Goal: Information Seeking & Learning: Learn about a topic

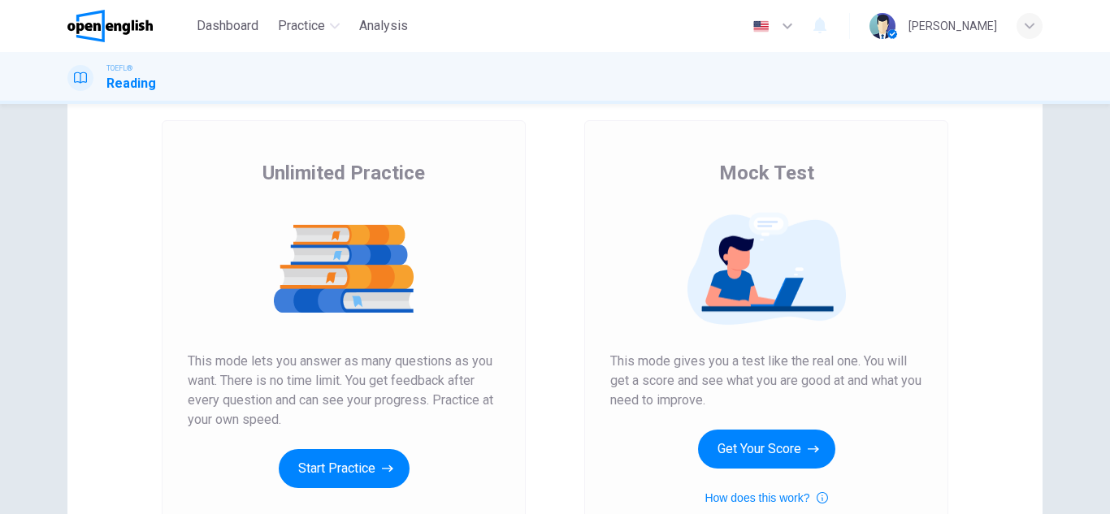
scroll to position [162, 0]
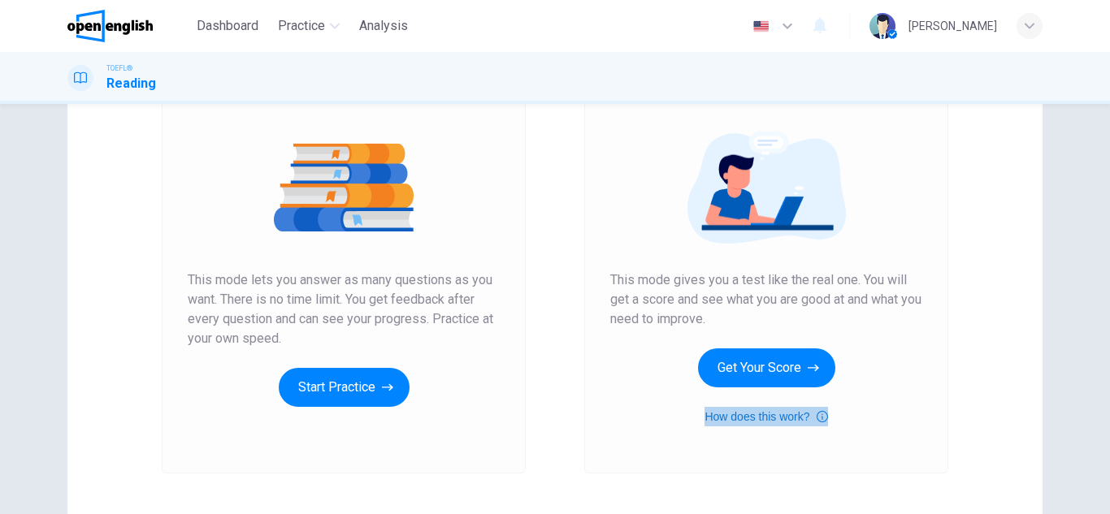
click at [802, 414] on button "How does this work?" at bounding box center [765, 416] width 123 height 19
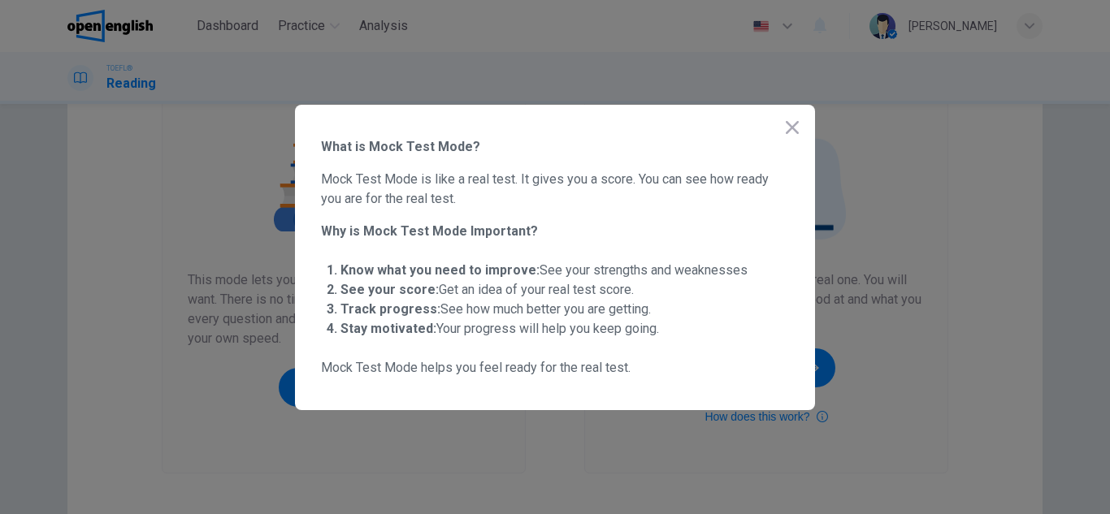
click at [795, 129] on icon "button" at bounding box center [791, 127] width 13 height 13
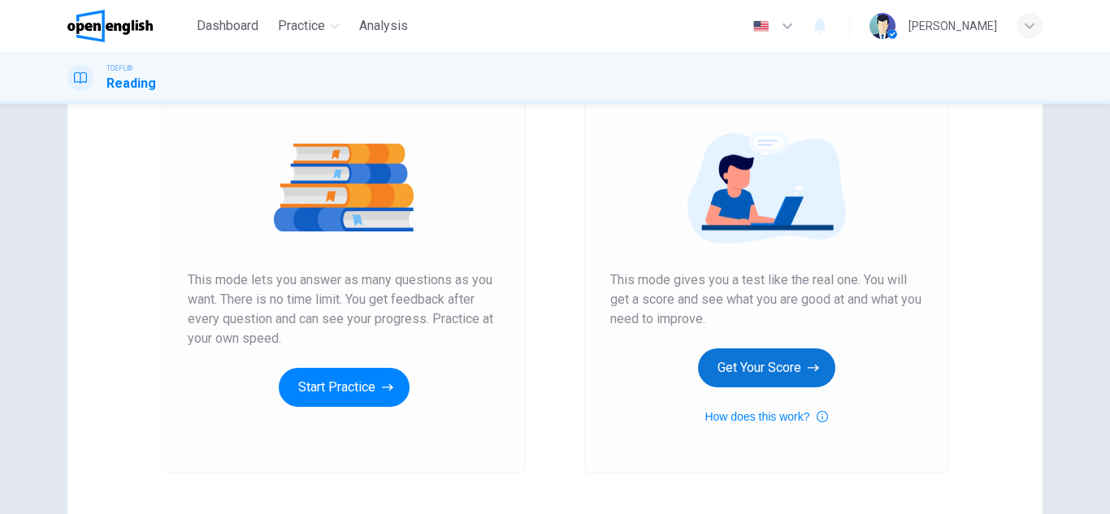
click at [776, 377] on button "Get Your Score" at bounding box center [766, 367] width 137 height 39
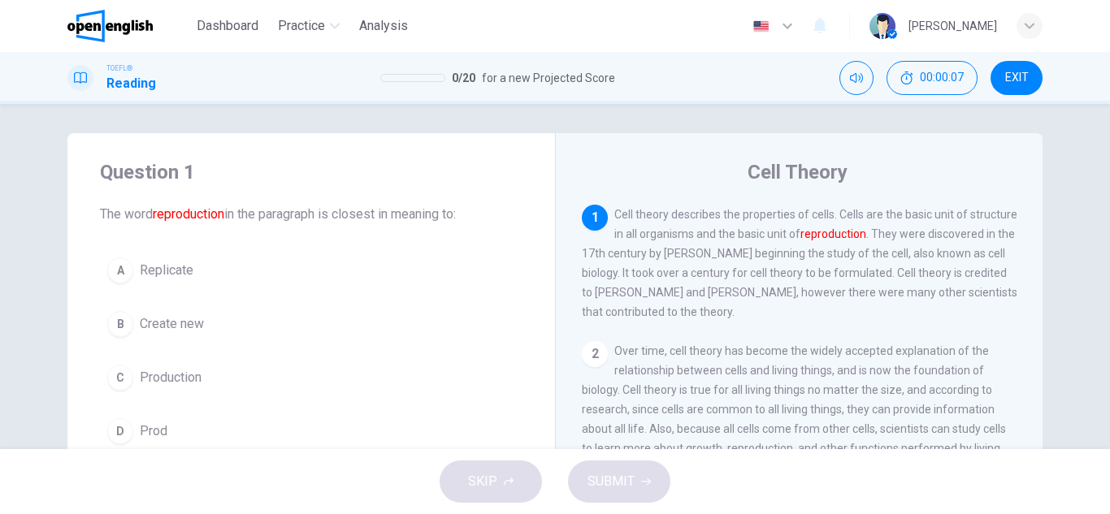
scroll to position [0, 0]
click at [121, 272] on div "A" at bounding box center [120, 274] width 26 height 26
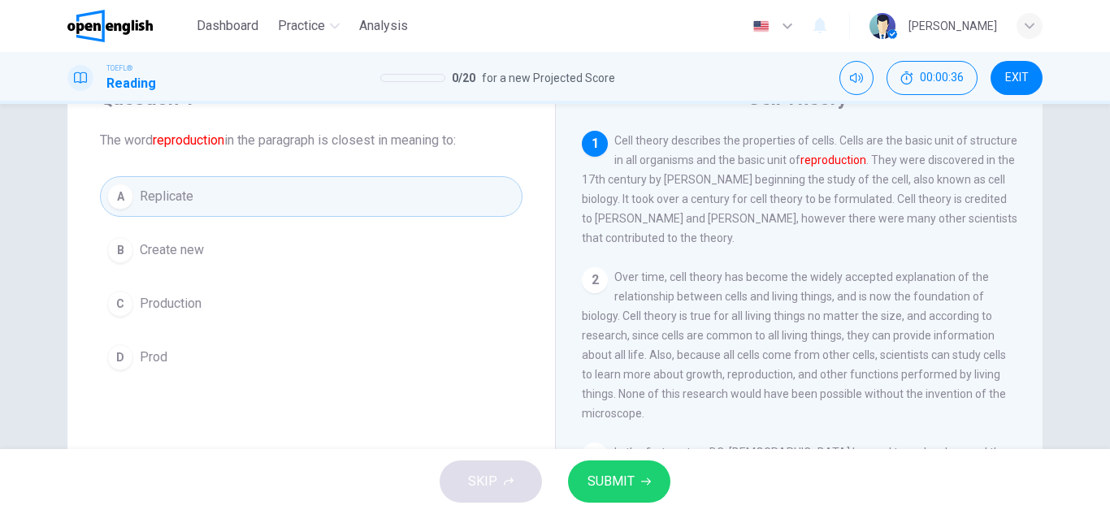
scroll to position [83, 0]
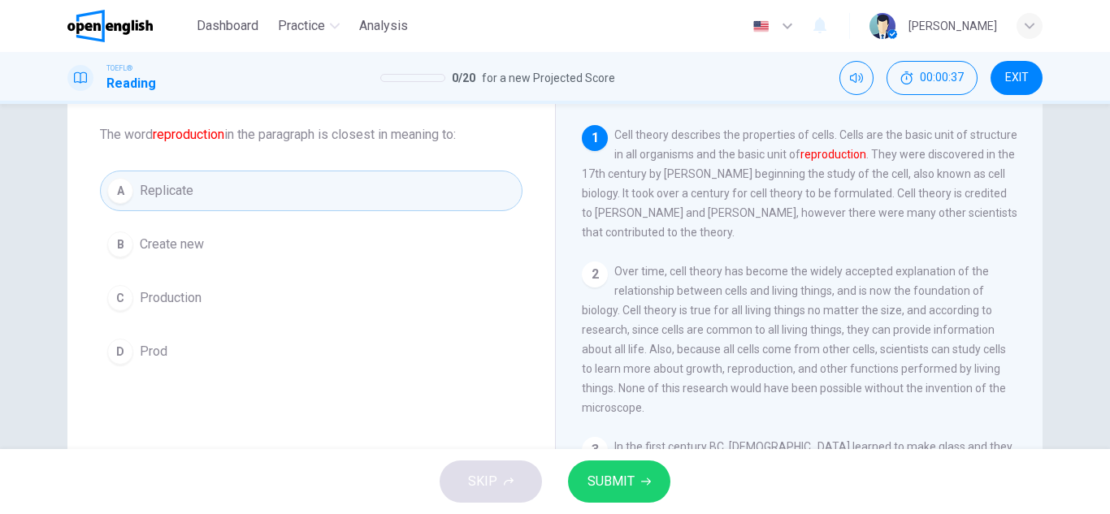
click at [641, 478] on icon "button" at bounding box center [646, 482] width 10 height 10
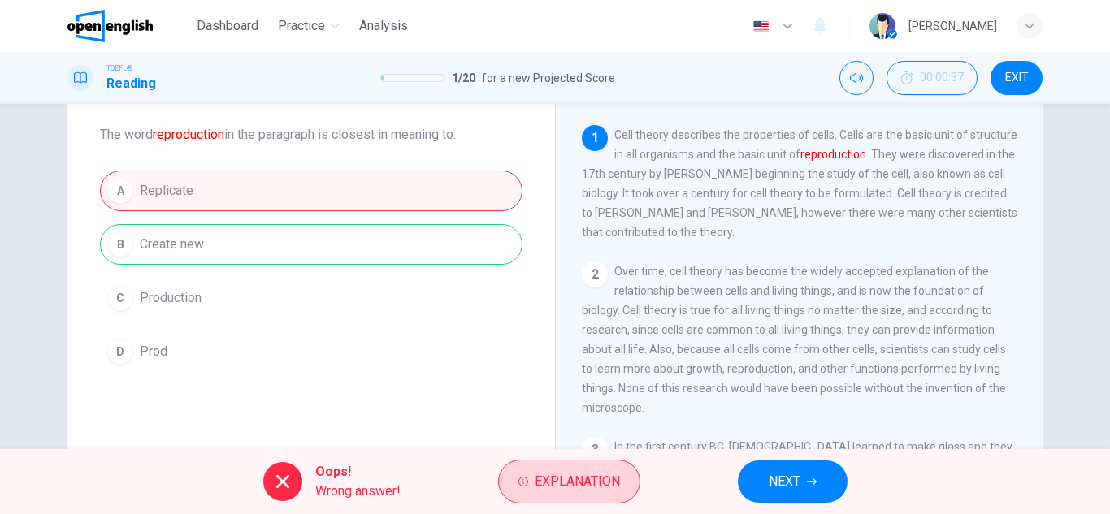
click at [550, 496] on button "Explanation" at bounding box center [569, 482] width 142 height 44
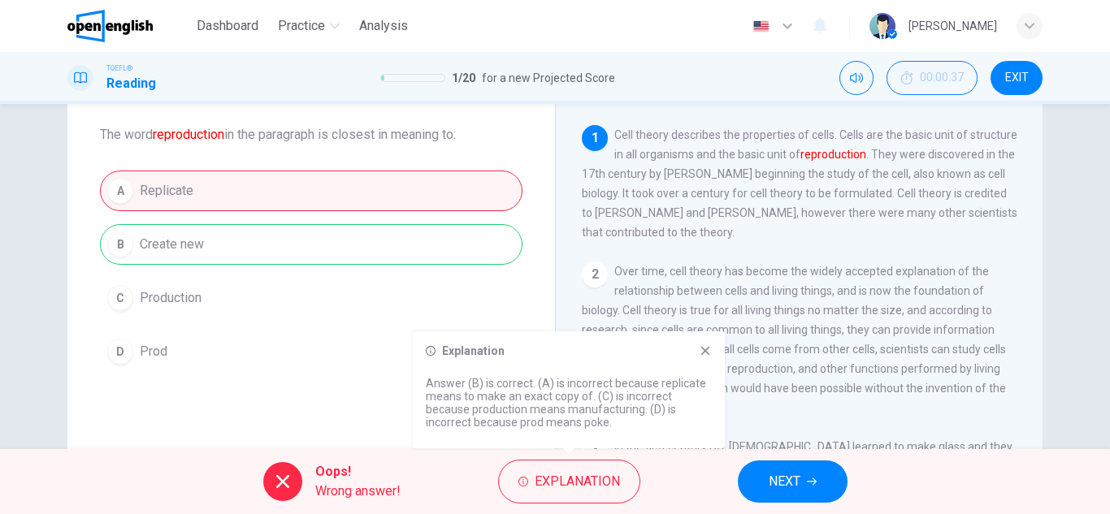
click at [767, 483] on button "NEXT" at bounding box center [793, 482] width 110 height 42
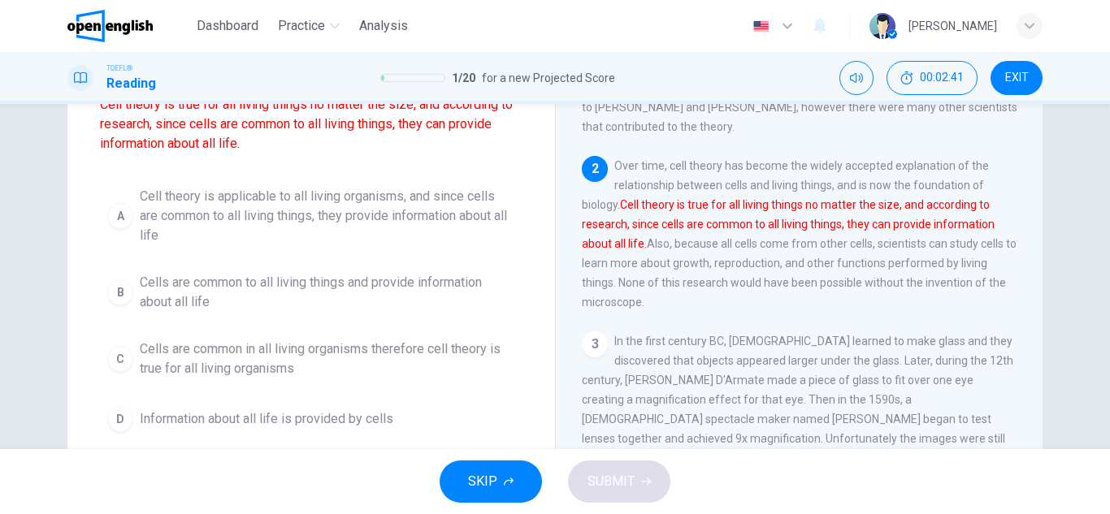
scroll to position [179, 0]
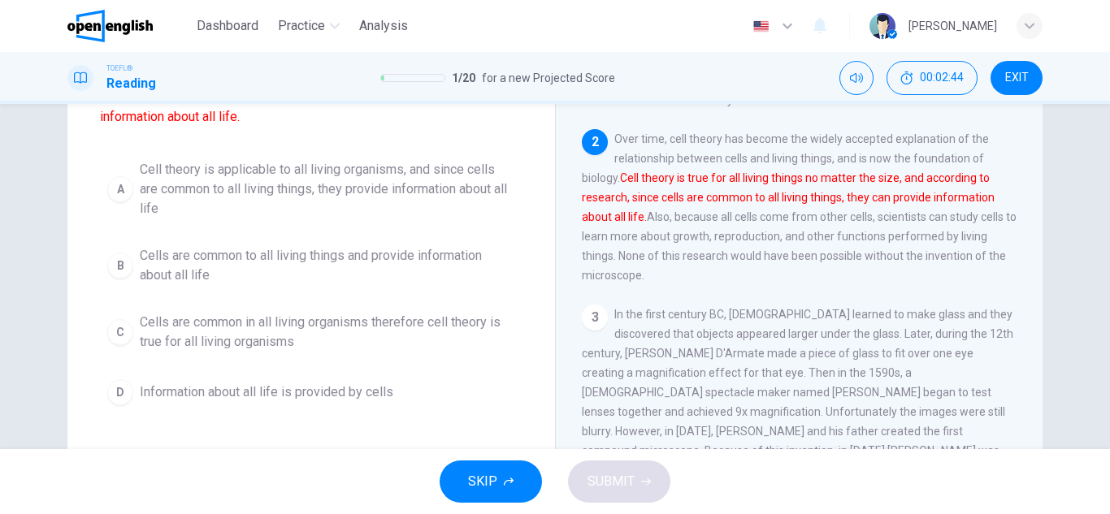
click at [200, 260] on span "Cells are common to all living things and provide information about all life" at bounding box center [327, 265] width 375 height 39
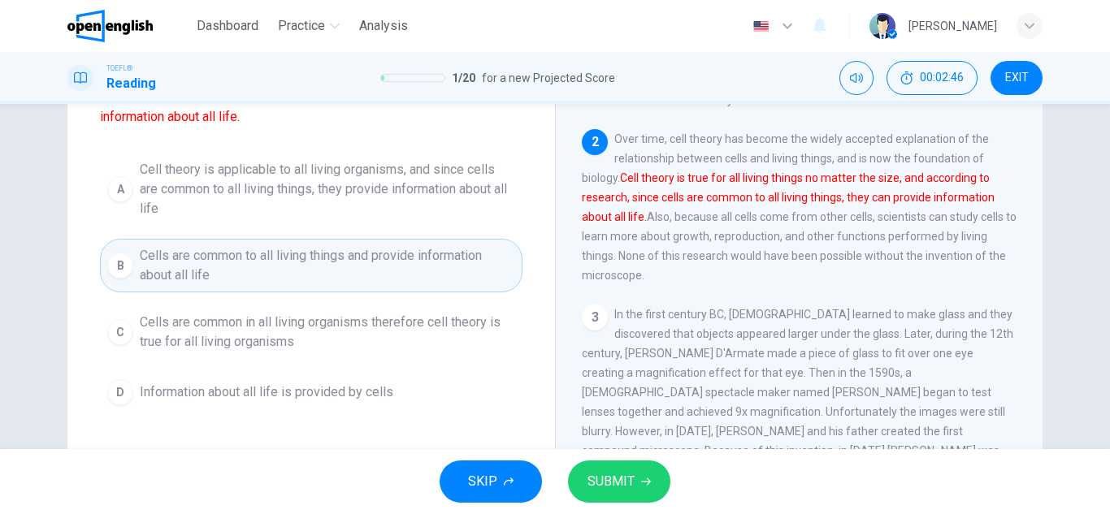
drag, startPoint x: 650, startPoint y: 465, endPoint x: 645, endPoint y: 488, distance: 23.3
click at [645, 488] on button "SUBMIT" at bounding box center [619, 482] width 102 height 42
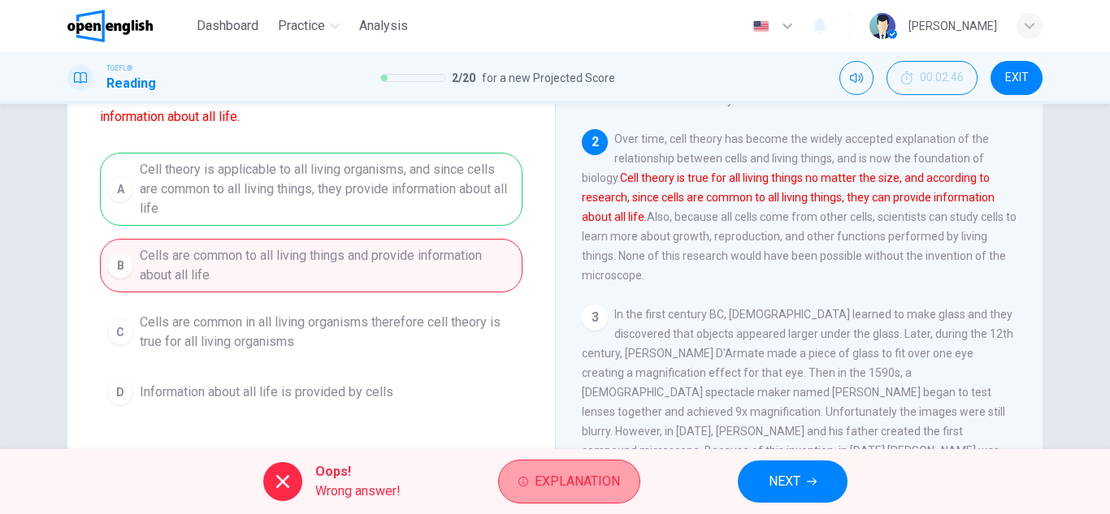
click at [629, 473] on button "Explanation" at bounding box center [569, 482] width 142 height 44
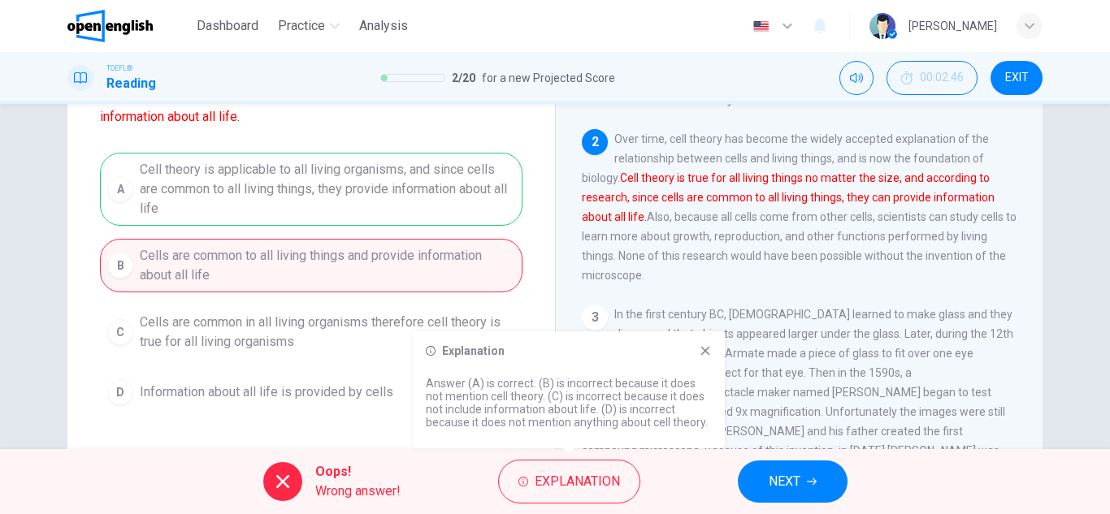
click at [794, 473] on span "NEXT" at bounding box center [784, 481] width 32 height 23
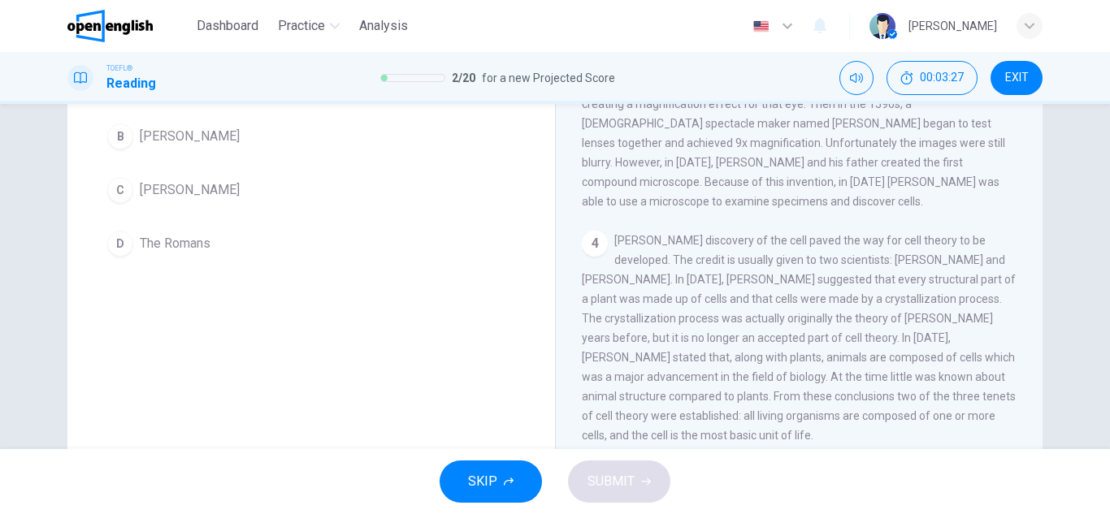
scroll to position [218, 0]
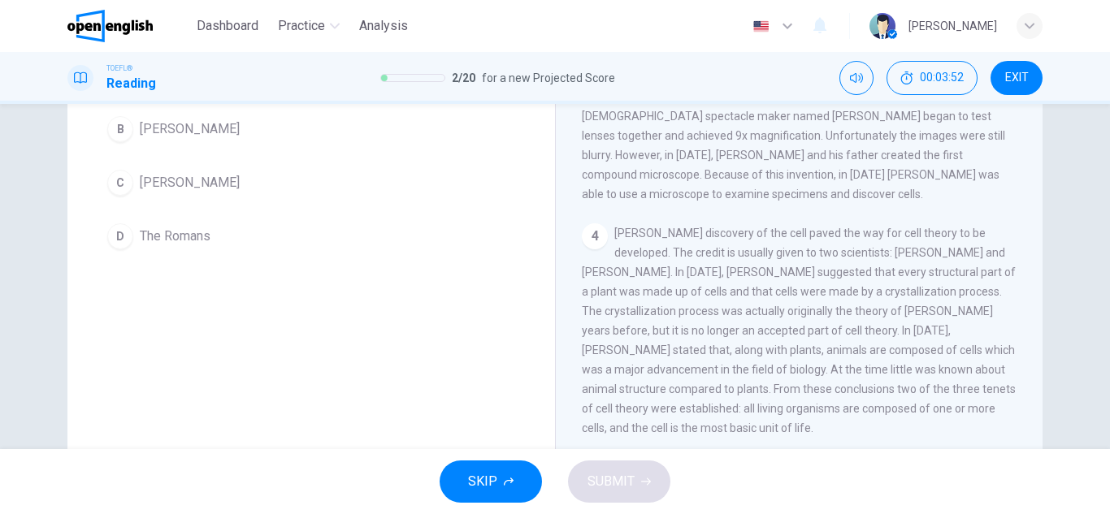
drag, startPoint x: 1036, startPoint y: 350, endPoint x: 1034, endPoint y: 293, distance: 56.9
click at [1034, 293] on div "Cell Theory 1 Cell theory describes the properties of cells. Cells are the basi…" at bounding box center [798, 201] width 487 height 564
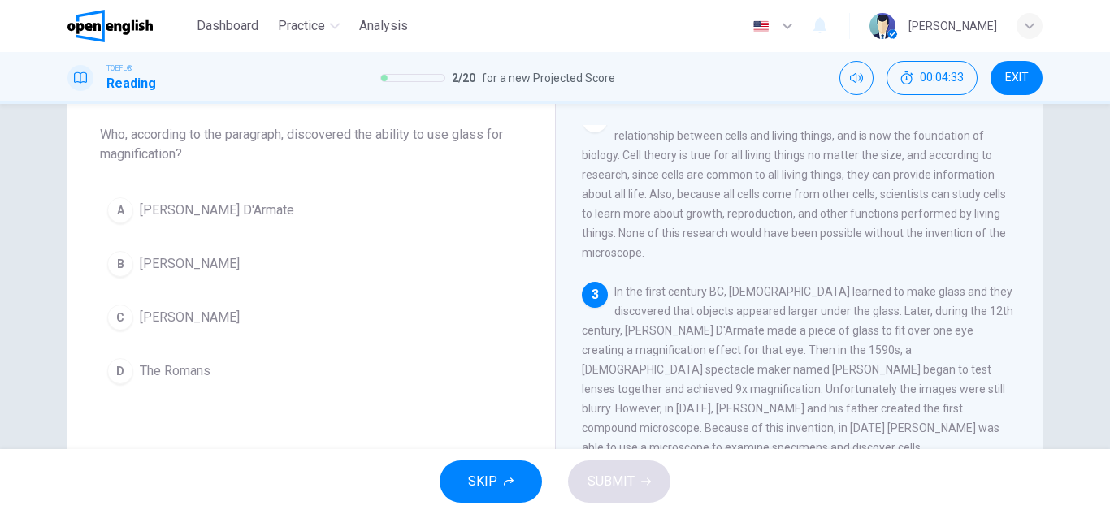
scroll to position [88, 0]
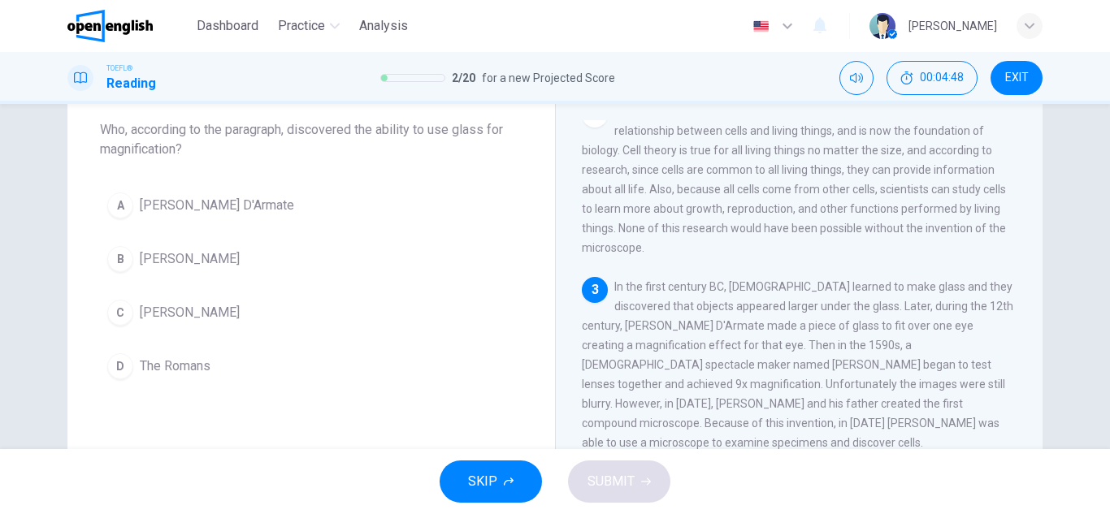
click at [124, 362] on div "D" at bounding box center [120, 366] width 26 height 26
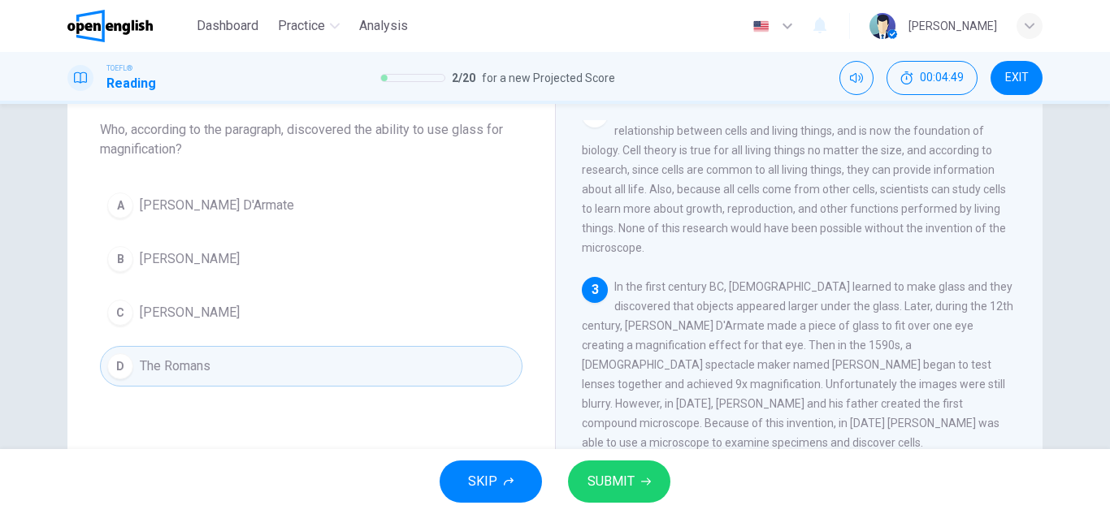
click at [593, 474] on span "SUBMIT" at bounding box center [610, 481] width 47 height 23
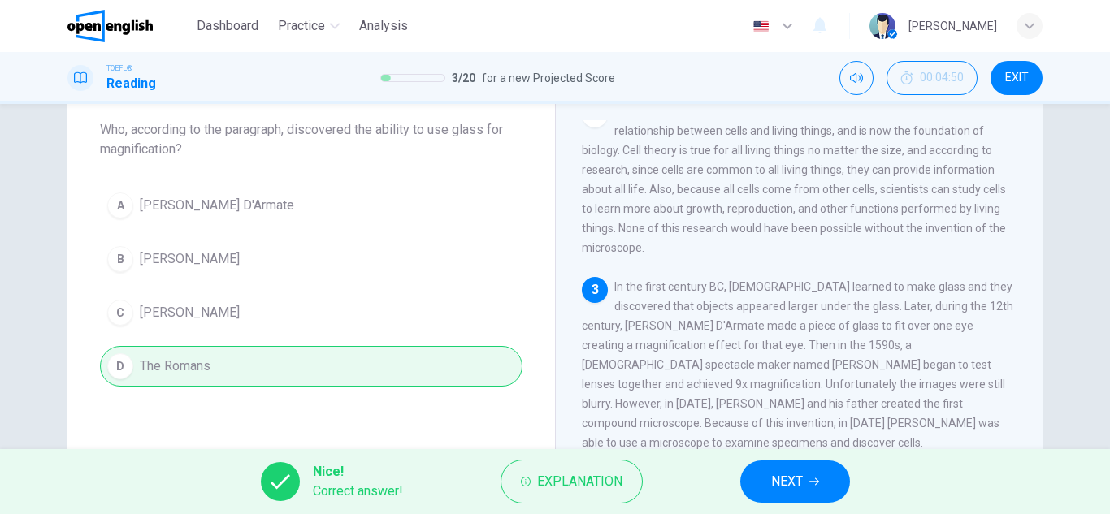
click at [823, 479] on button "NEXT" at bounding box center [795, 482] width 110 height 42
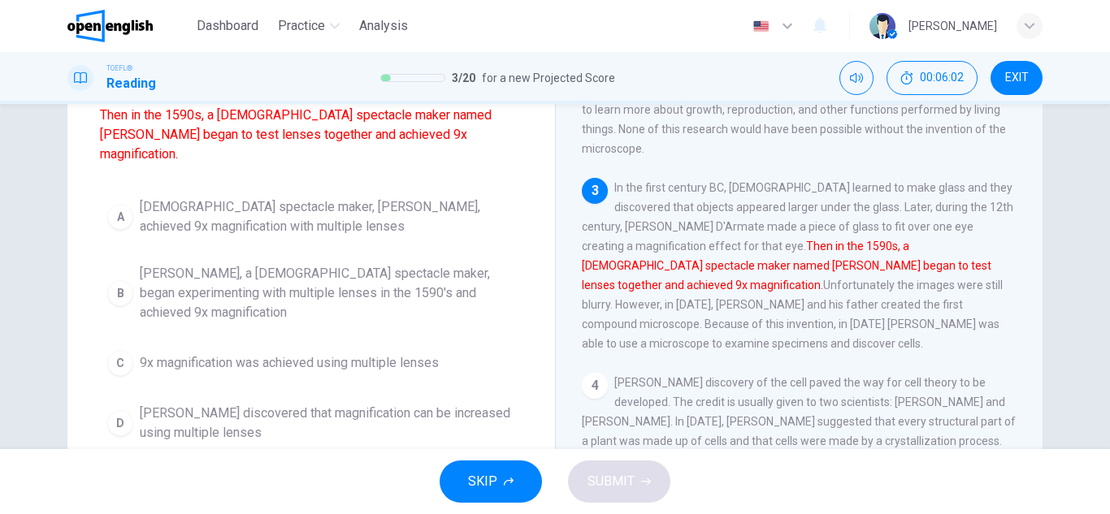
scroll to position [225, 0]
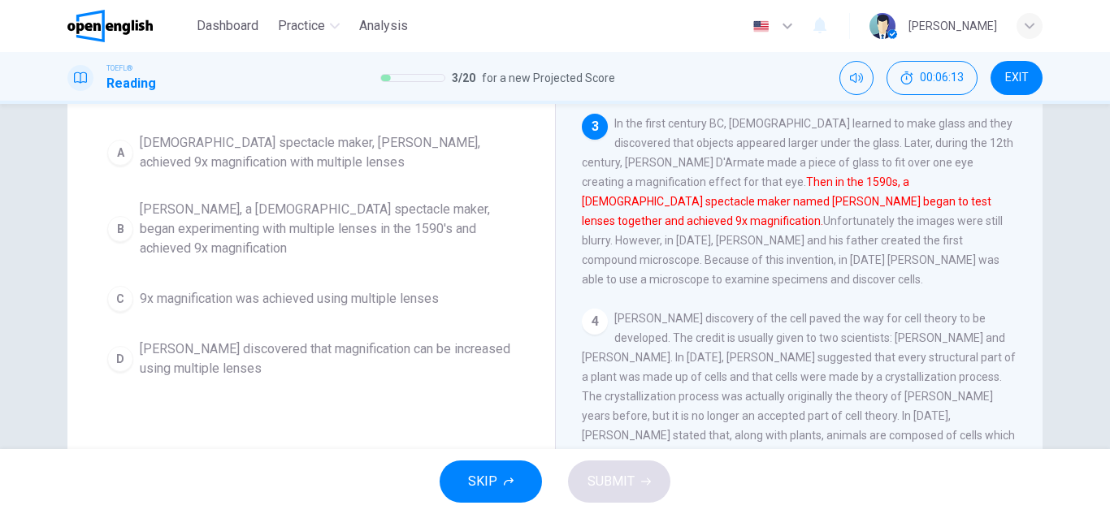
click at [815, 195] on font "Then in the 1590s, a [DEMOGRAPHIC_DATA] spectacle maker named [PERSON_NAME] beg…" at bounding box center [786, 201] width 409 height 52
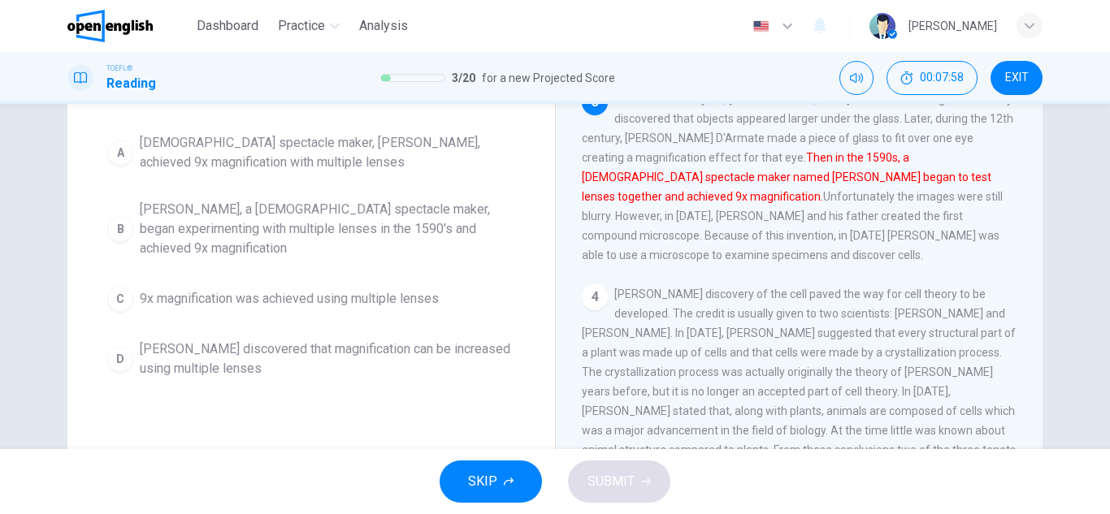
click at [193, 205] on span "[PERSON_NAME], a [DEMOGRAPHIC_DATA] spectacle maker, began experimenting with m…" at bounding box center [327, 229] width 375 height 58
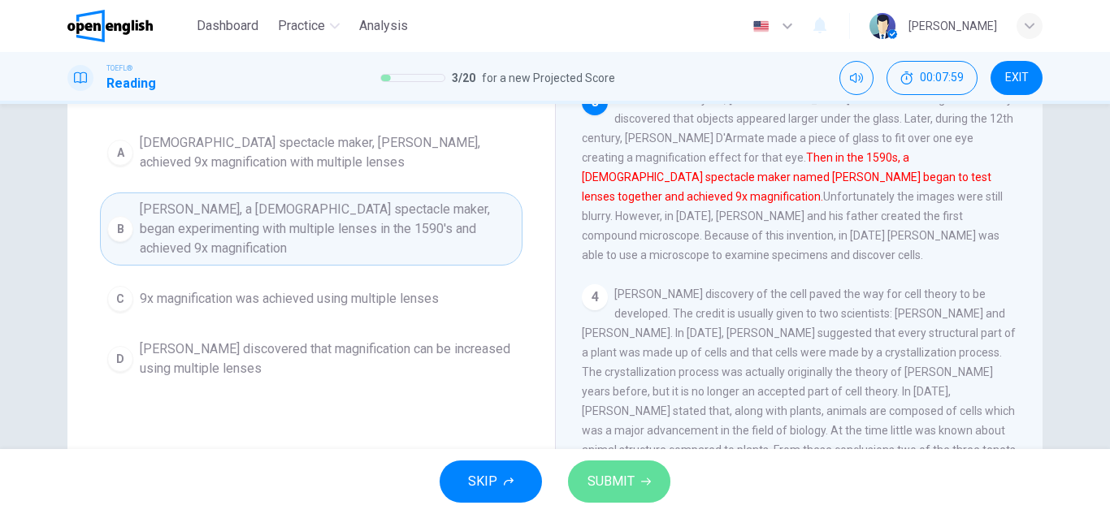
click at [651, 487] on button "SUBMIT" at bounding box center [619, 482] width 102 height 42
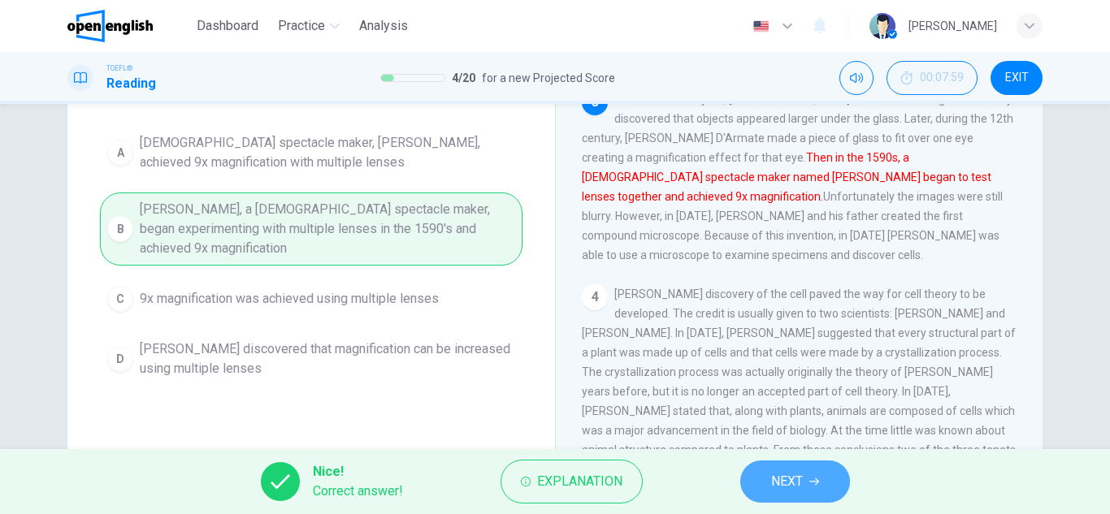
click at [820, 478] on button "NEXT" at bounding box center [795, 482] width 110 height 42
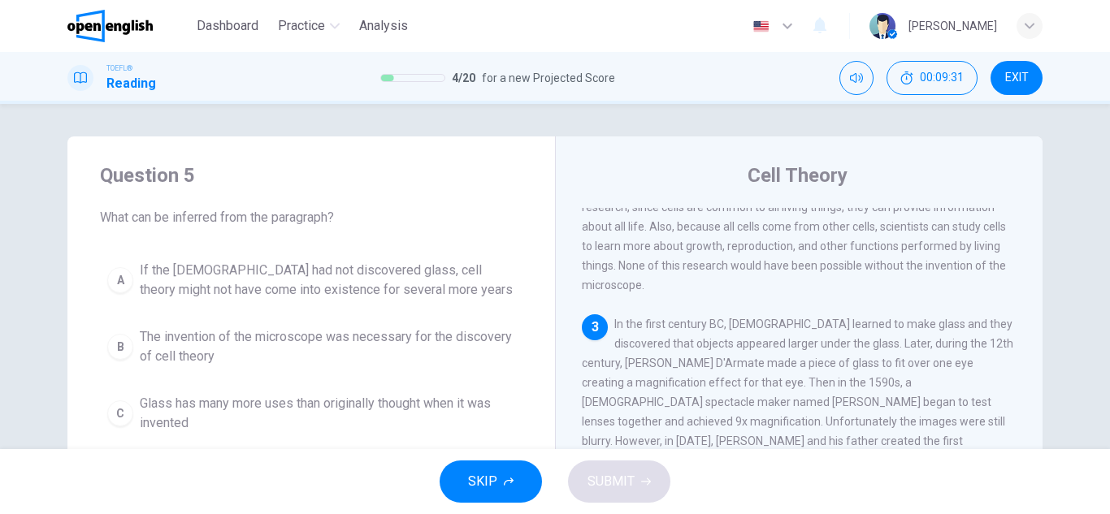
scroll to position [81, 0]
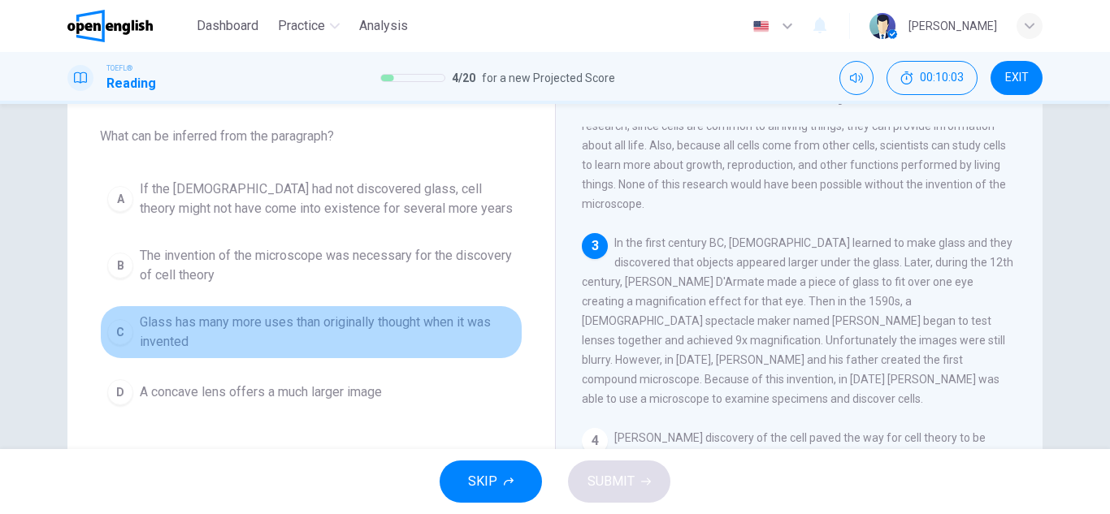
click at [268, 334] on span "Glass has many more uses than originally thought when it was invented" at bounding box center [327, 332] width 375 height 39
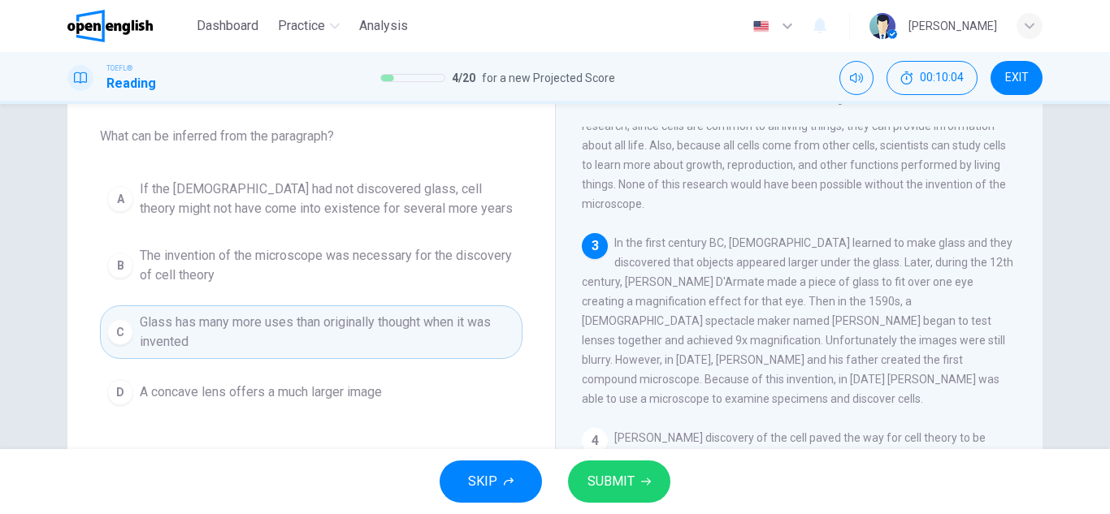
click at [628, 482] on span "SUBMIT" at bounding box center [610, 481] width 47 height 23
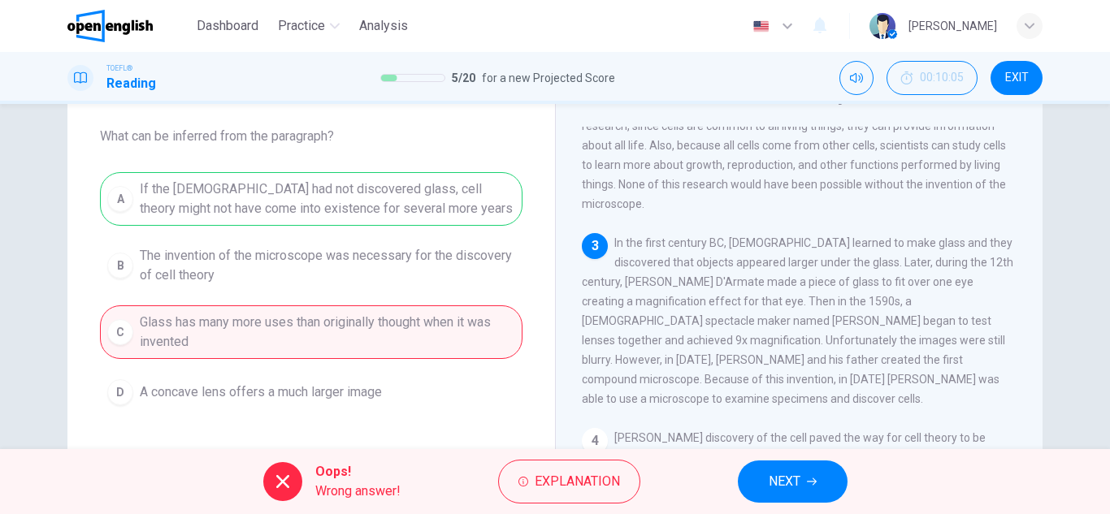
click at [800, 478] on span "NEXT" at bounding box center [784, 481] width 32 height 23
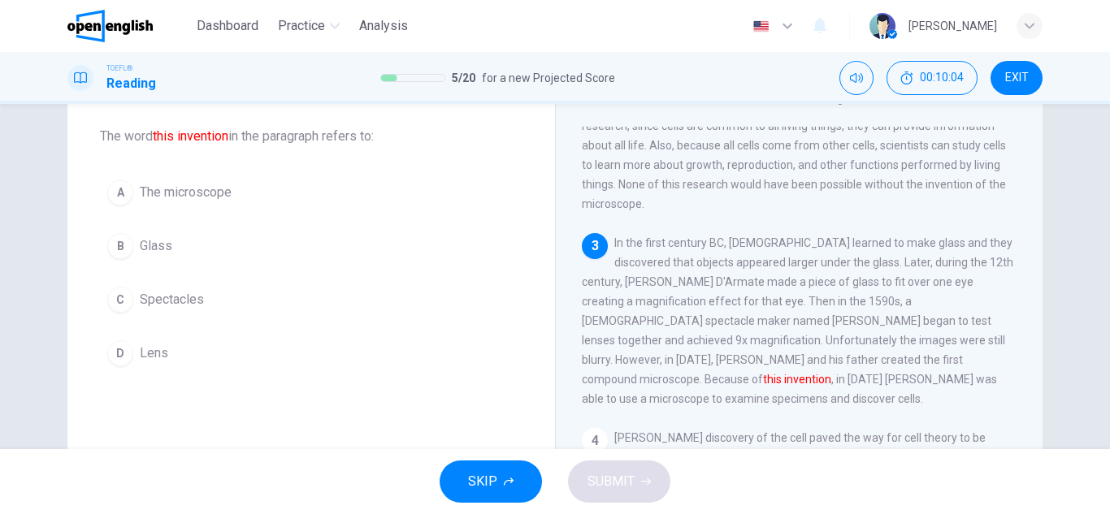
scroll to position [281, 0]
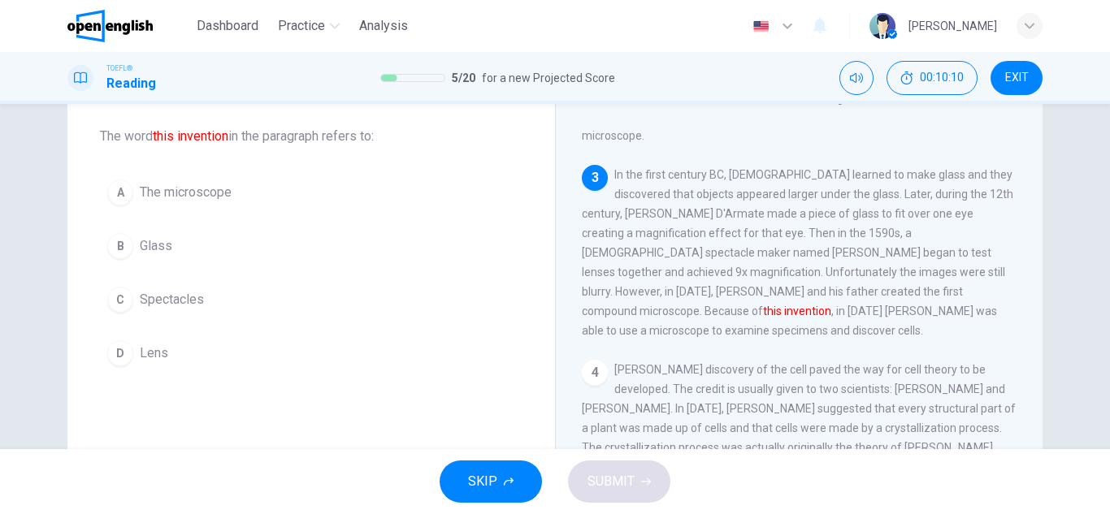
drag, startPoint x: 1036, startPoint y: 351, endPoint x: 1032, endPoint y: 335, distance: 16.0
click at [1032, 335] on div "Cell Theory 1 Cell theory describes the properties of cells. Cells are the basi…" at bounding box center [798, 337] width 487 height 564
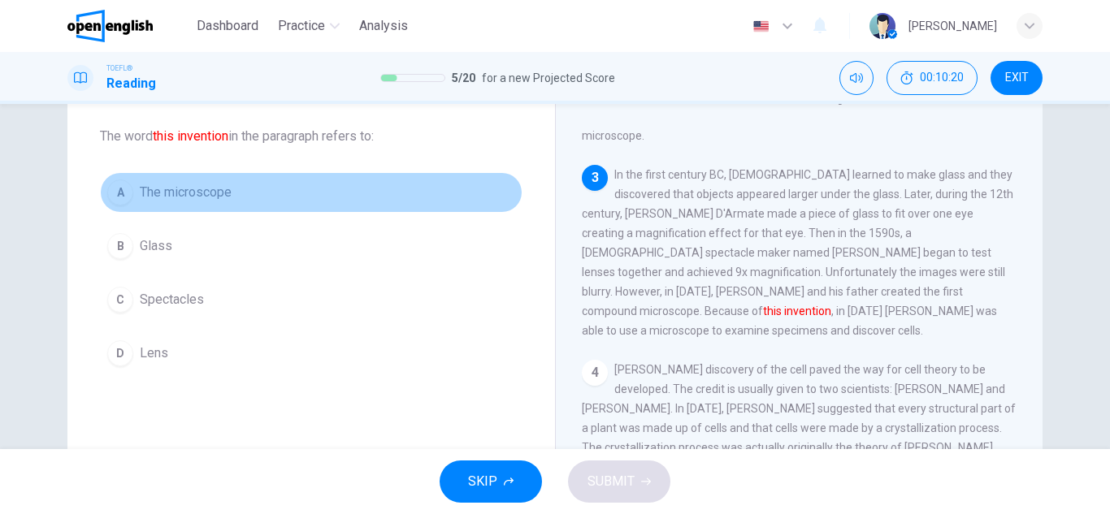
click at [177, 199] on span "The microscope" at bounding box center [186, 192] width 92 height 19
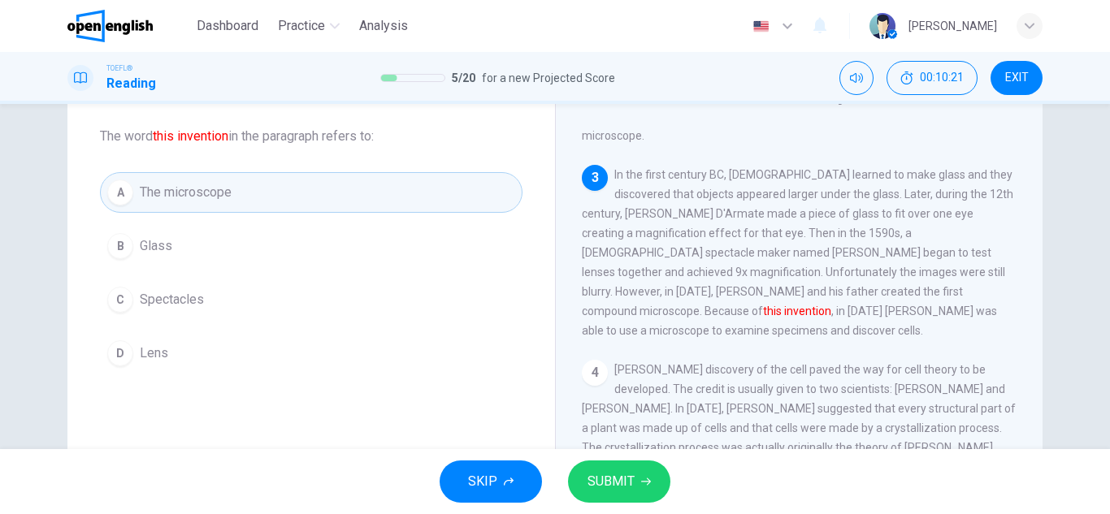
click at [649, 488] on button "SUBMIT" at bounding box center [619, 482] width 102 height 42
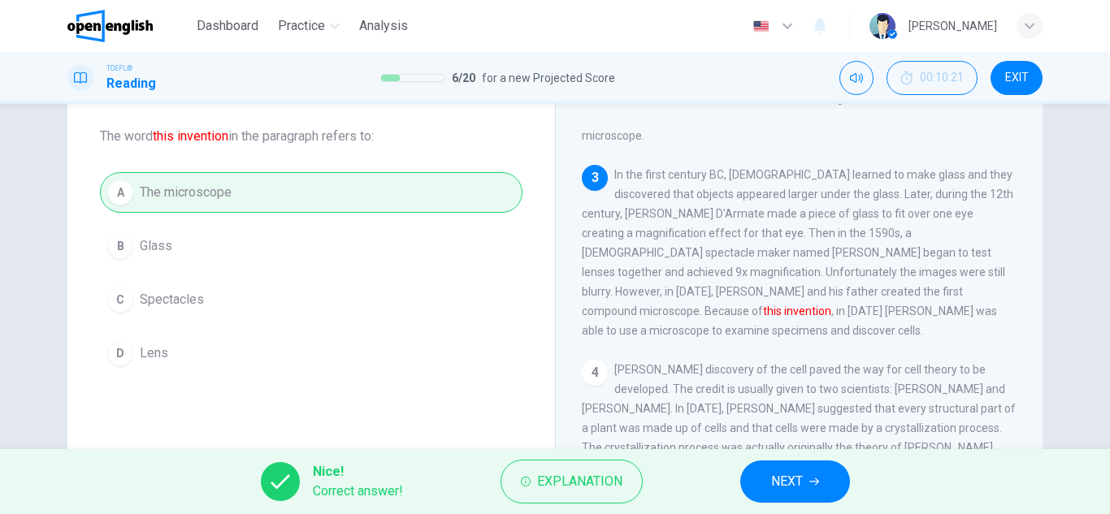
click at [835, 471] on button "NEXT" at bounding box center [795, 482] width 110 height 42
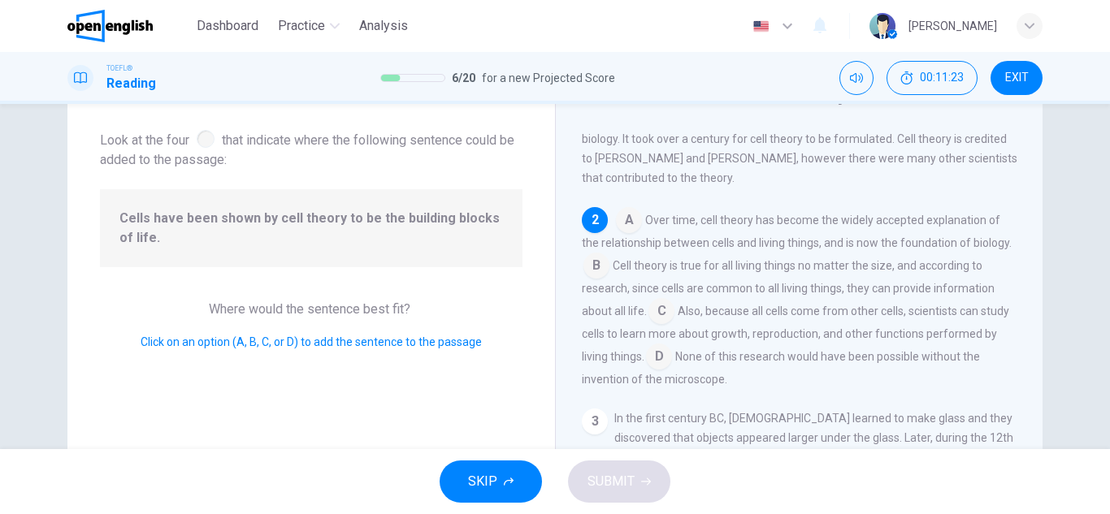
scroll to position [57, 0]
click at [672, 360] on input at bounding box center [659, 357] width 26 height 26
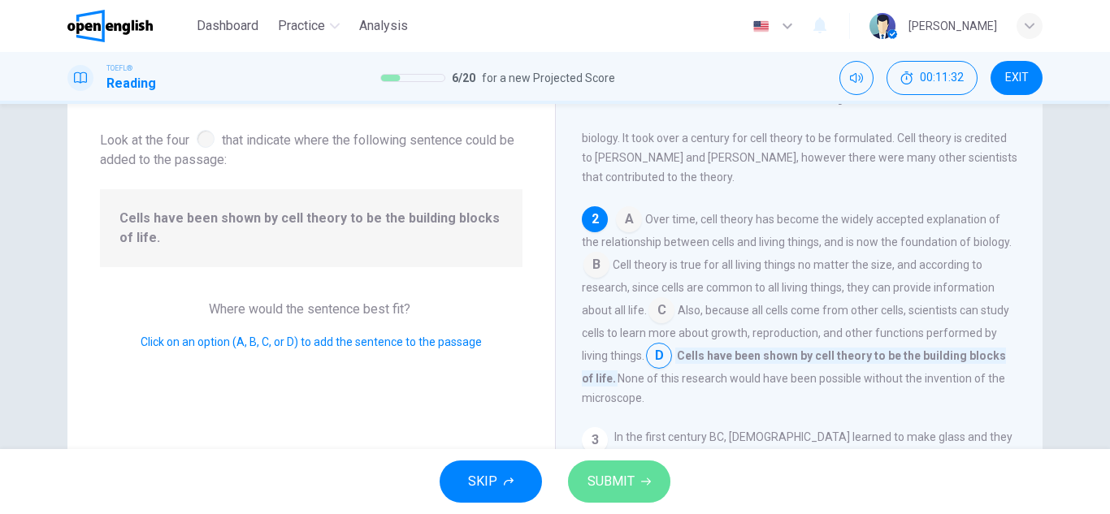
click at [622, 492] on span "SUBMIT" at bounding box center [610, 481] width 47 height 23
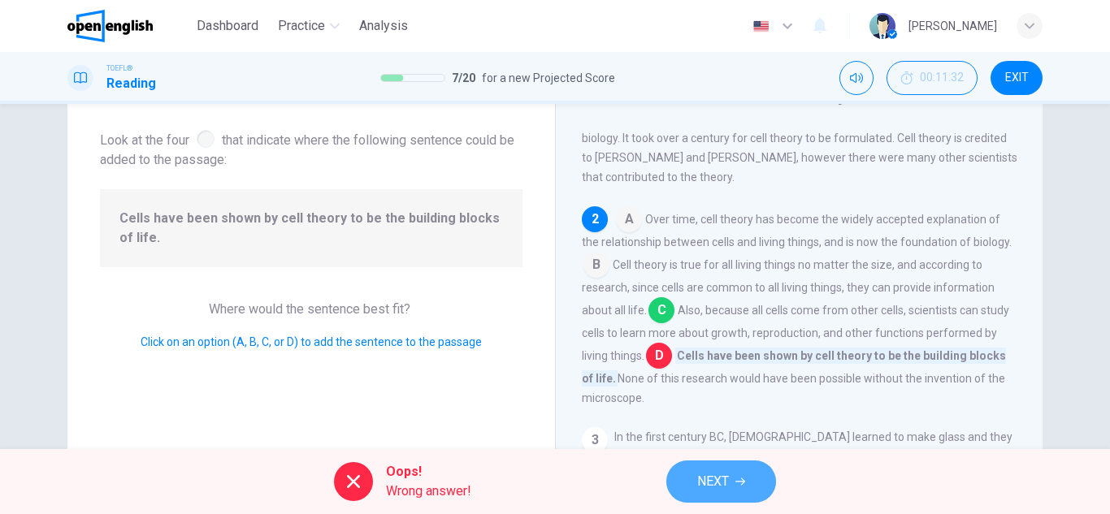
click at [693, 481] on button "NEXT" at bounding box center [721, 482] width 110 height 42
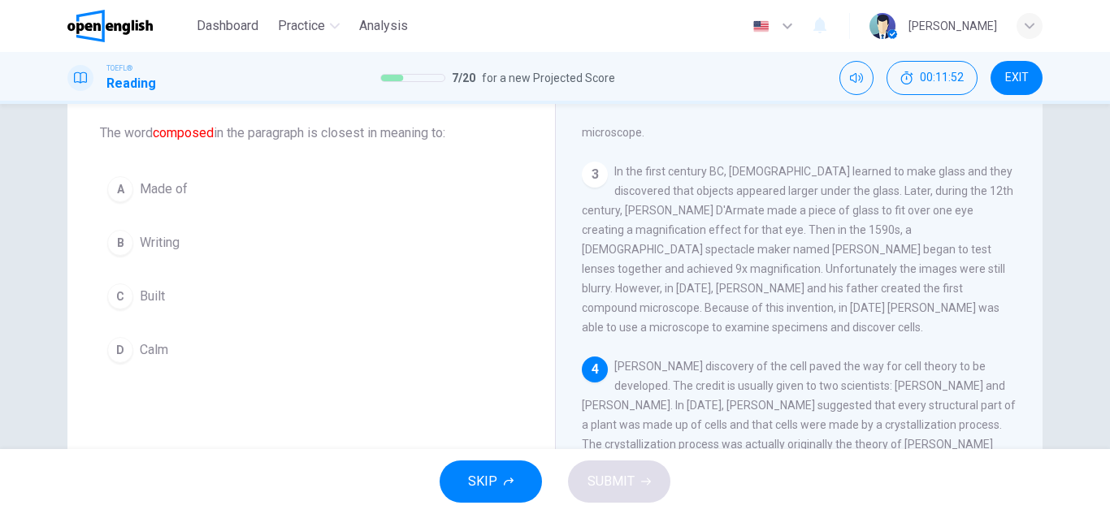
scroll to position [81, 0]
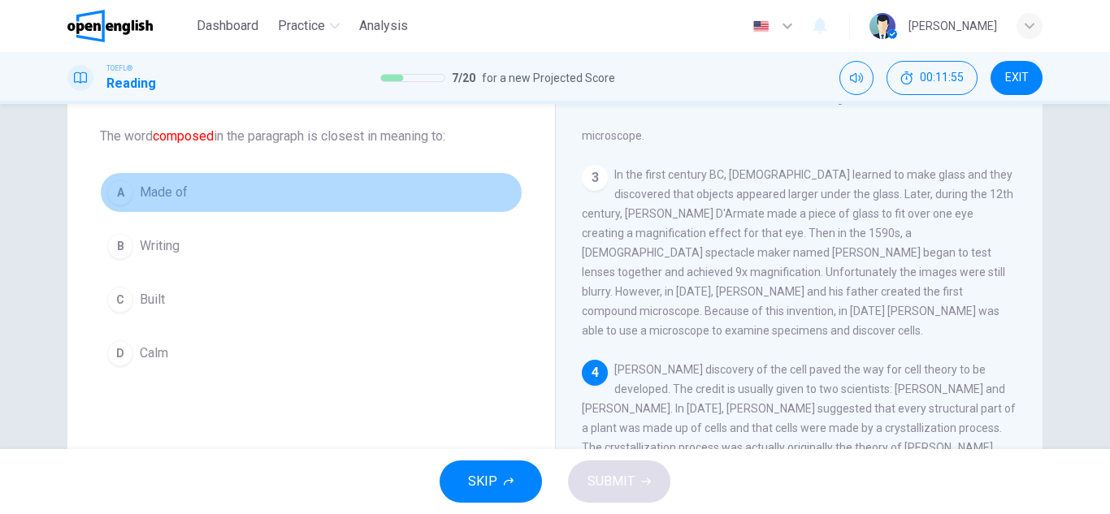
click at [115, 201] on div "A" at bounding box center [120, 193] width 26 height 26
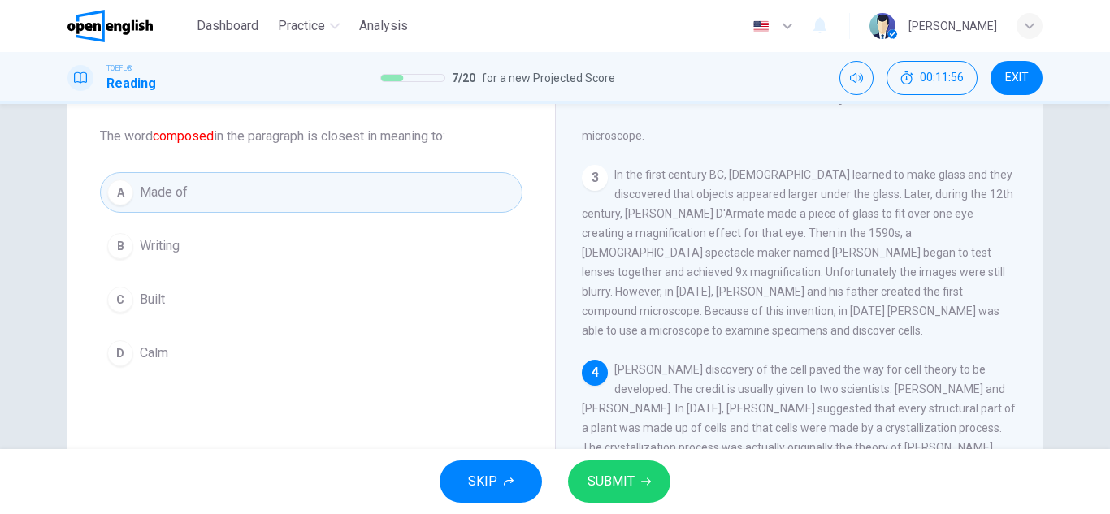
click at [597, 478] on span "SUBMIT" at bounding box center [610, 481] width 47 height 23
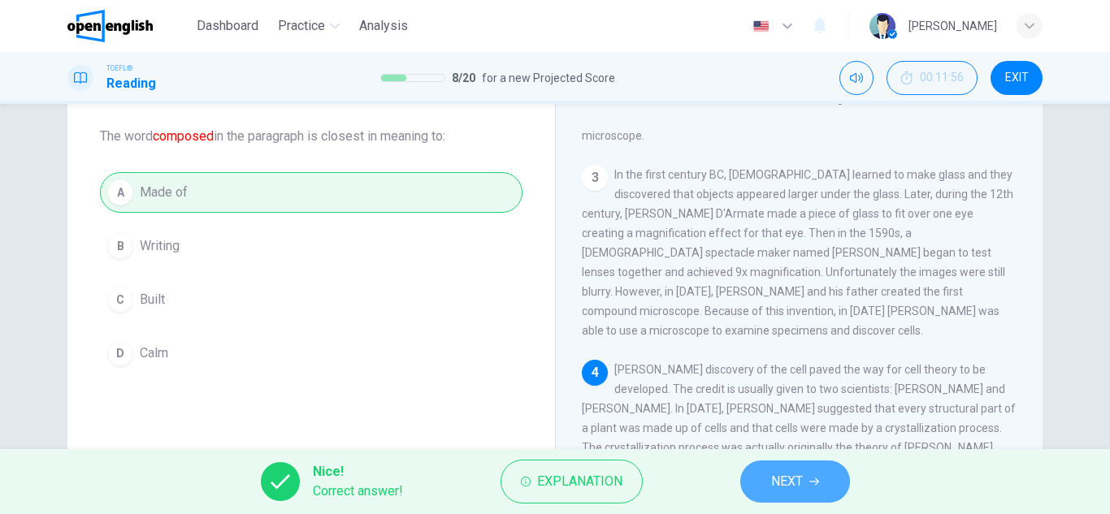
click at [815, 490] on button "NEXT" at bounding box center [795, 482] width 110 height 42
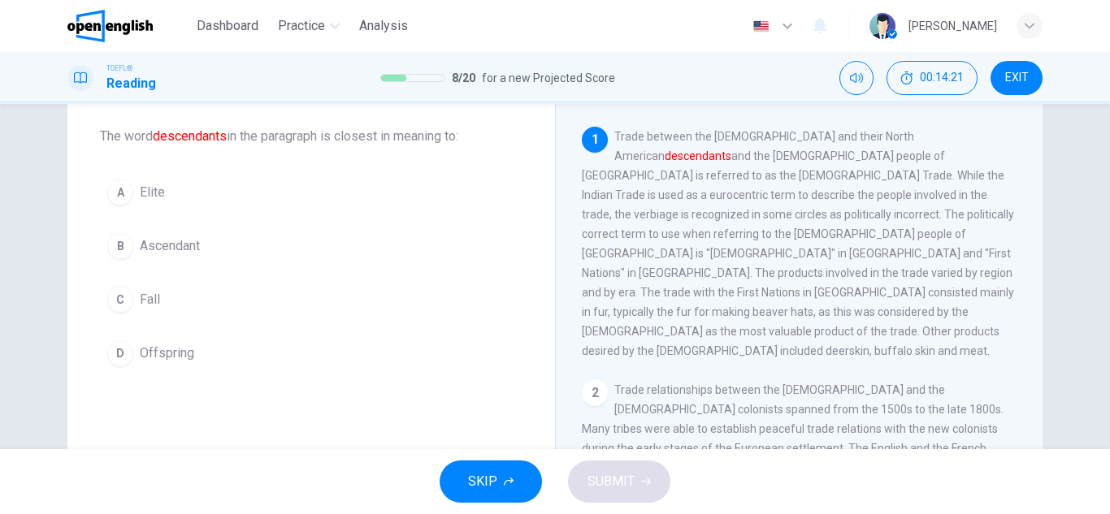
click at [119, 348] on div "D" at bounding box center [120, 353] width 26 height 26
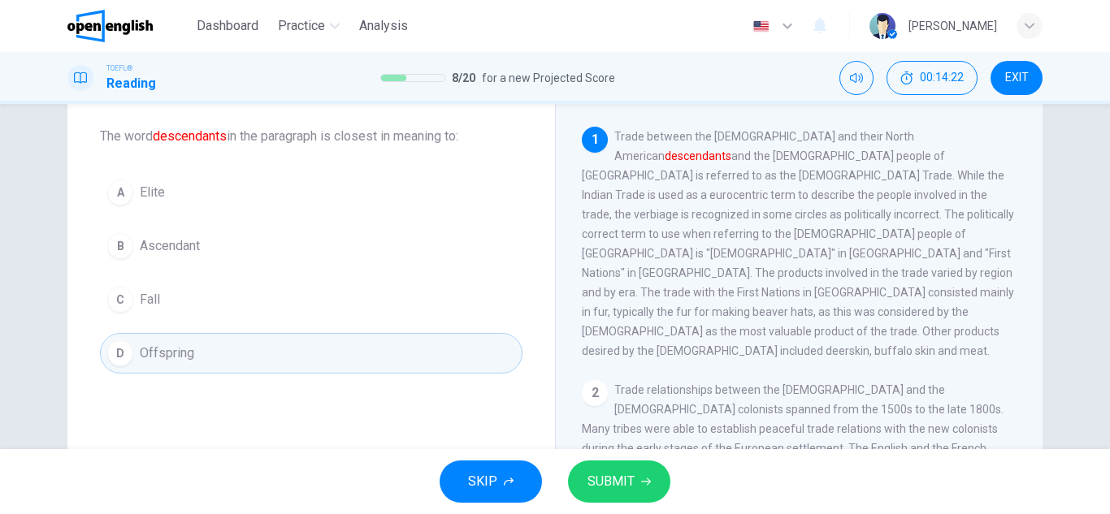
click at [608, 479] on span "SUBMIT" at bounding box center [610, 481] width 47 height 23
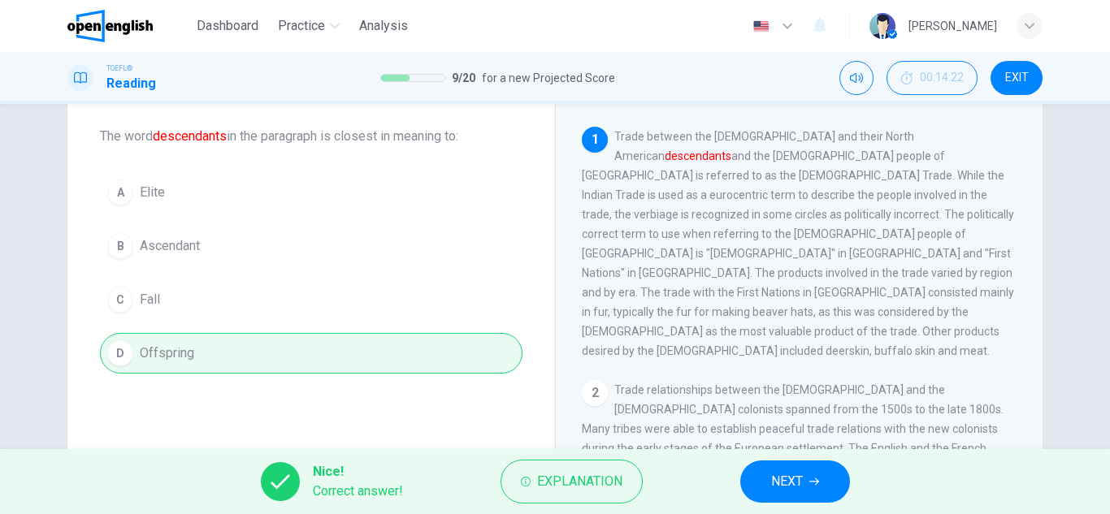
click at [823, 481] on button "NEXT" at bounding box center [795, 482] width 110 height 42
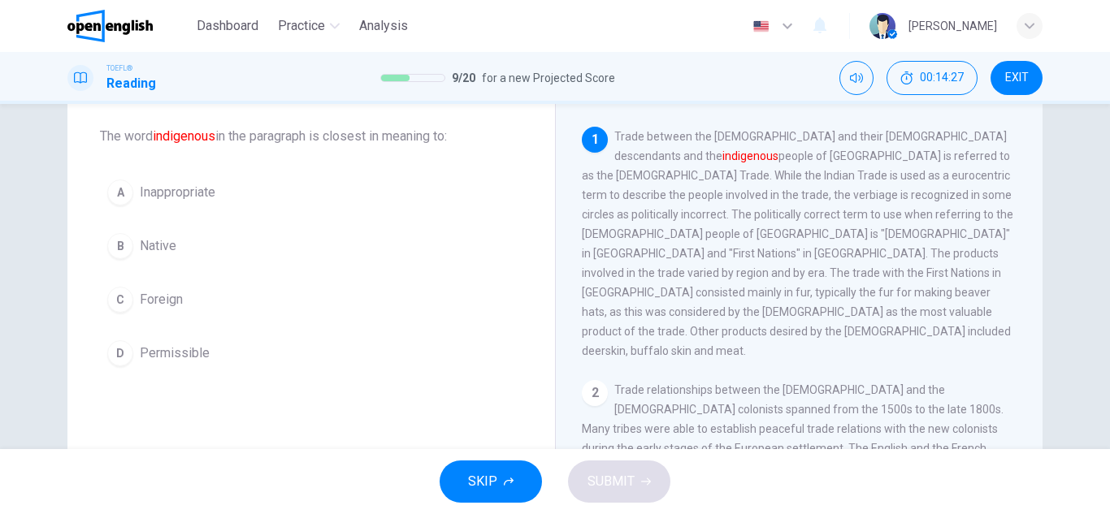
click at [159, 236] on span "Native" at bounding box center [158, 245] width 37 height 19
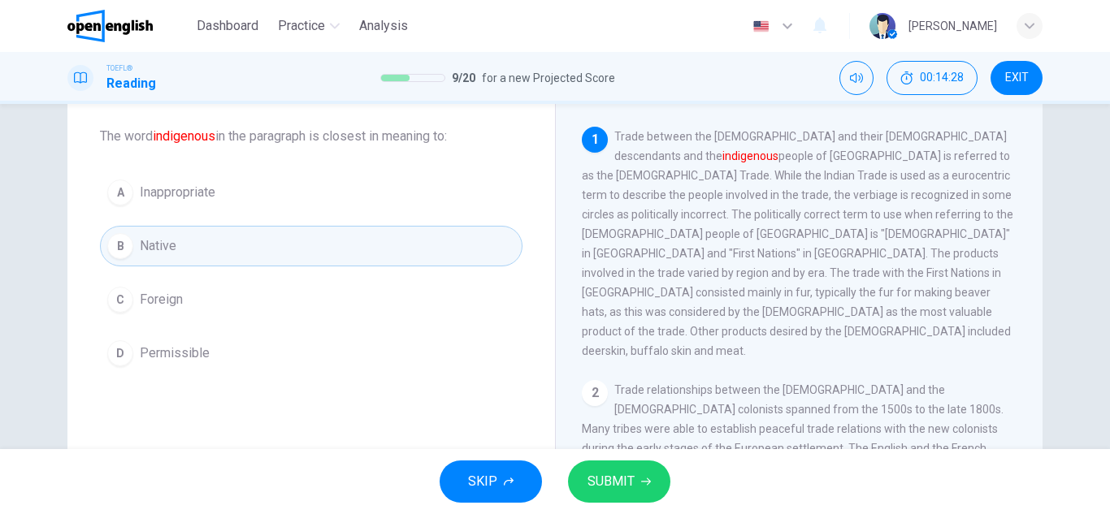
click at [663, 486] on button "SUBMIT" at bounding box center [619, 482] width 102 height 42
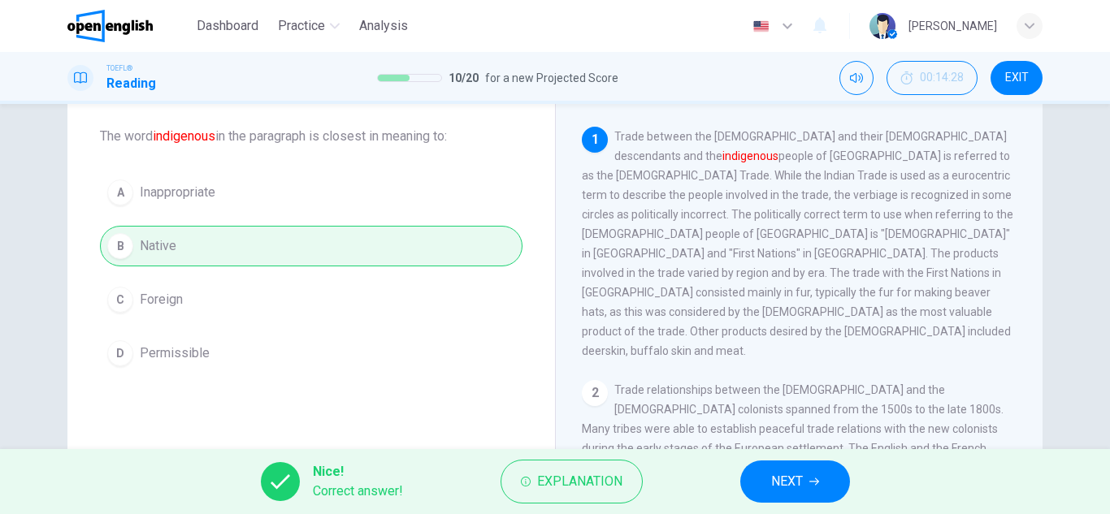
click at [794, 479] on span "NEXT" at bounding box center [787, 481] width 32 height 23
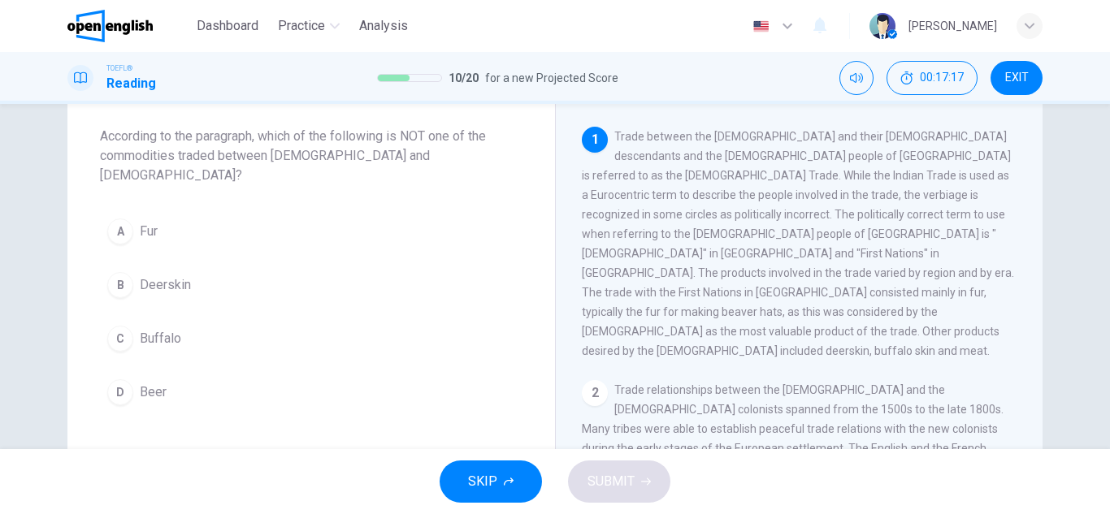
click at [123, 220] on div "A" at bounding box center [120, 231] width 26 height 26
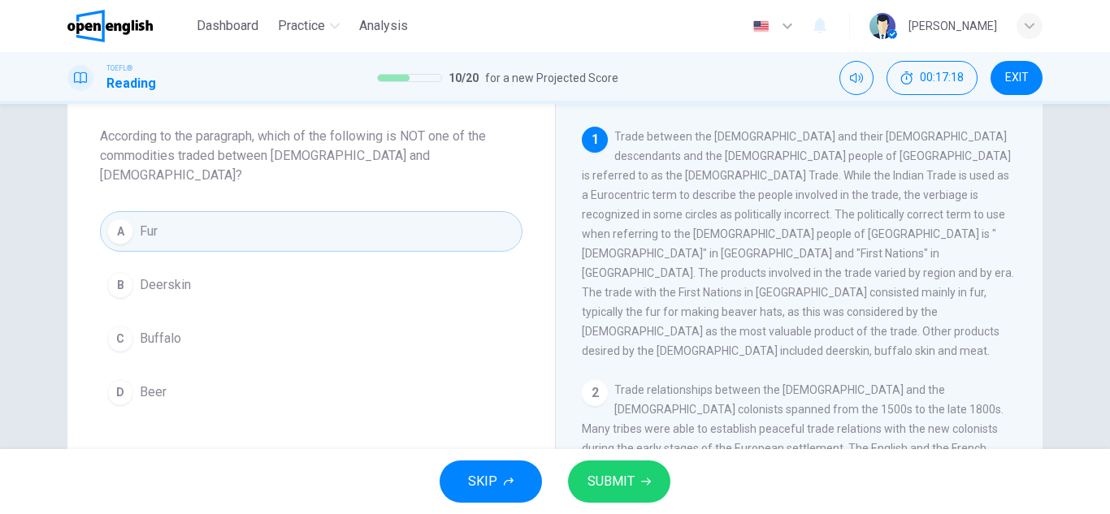
click at [618, 480] on span "SUBMIT" at bounding box center [610, 481] width 47 height 23
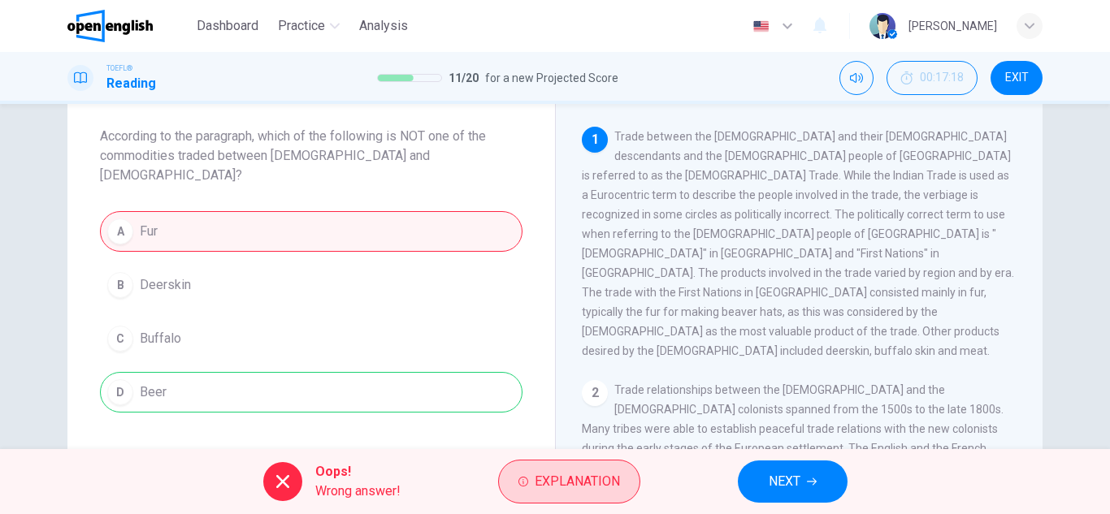
click at [608, 477] on span "Explanation" at bounding box center [576, 481] width 85 height 23
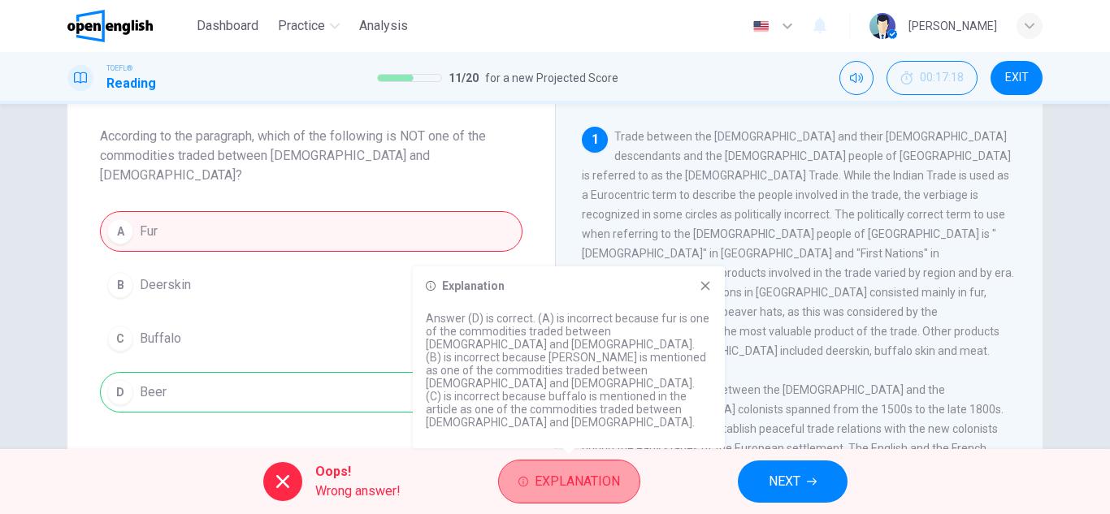
click at [609, 478] on span "Explanation" at bounding box center [576, 481] width 85 height 23
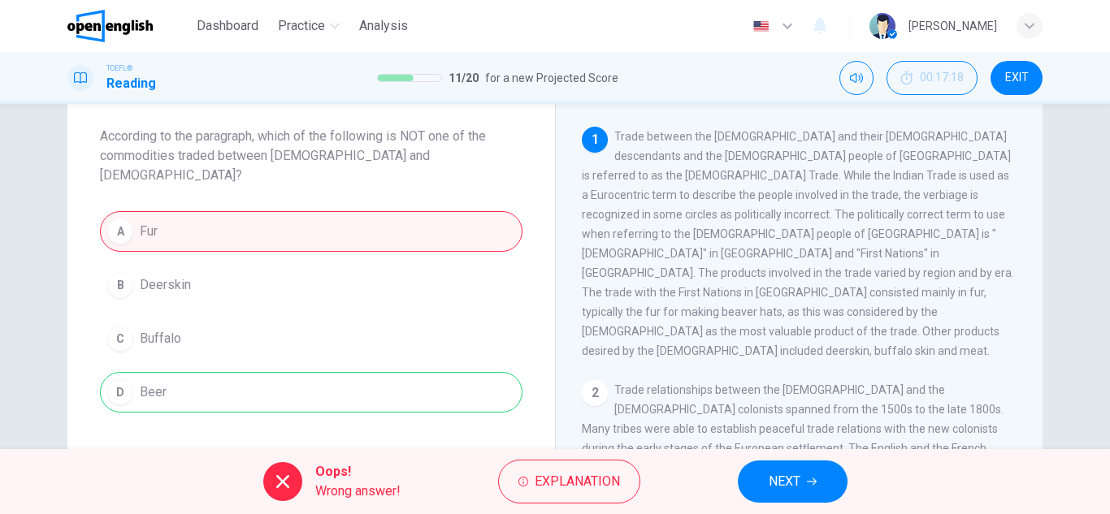
click at [820, 491] on button "NEXT" at bounding box center [793, 482] width 110 height 42
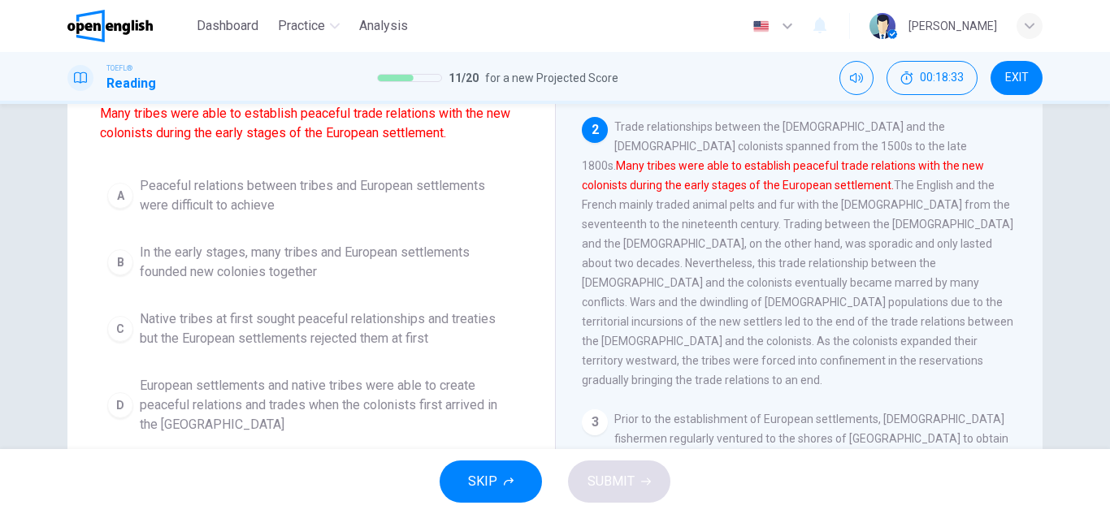
scroll to position [244, 0]
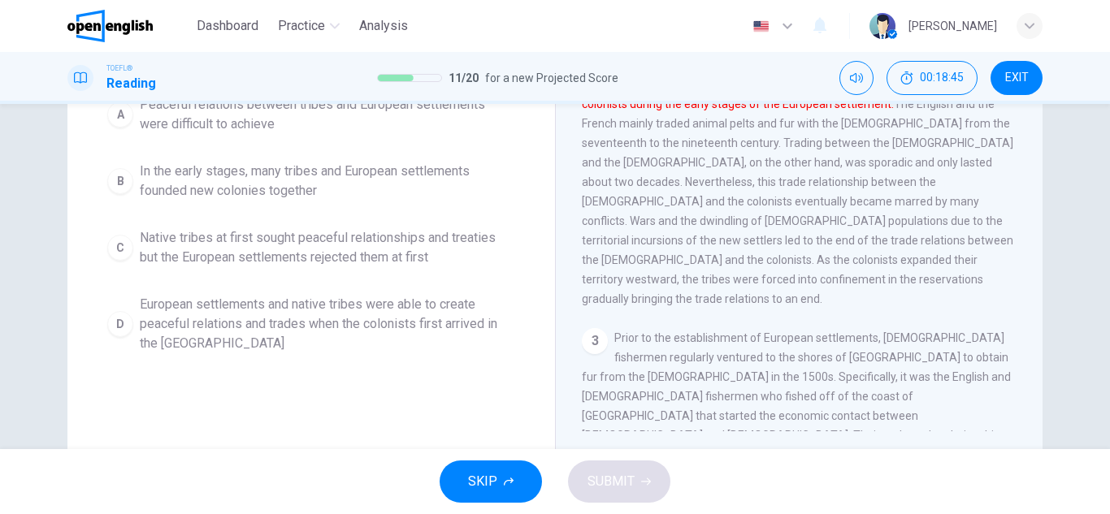
click at [262, 308] on span "European settlements and native tribes were able to create peaceful relations a…" at bounding box center [327, 324] width 375 height 58
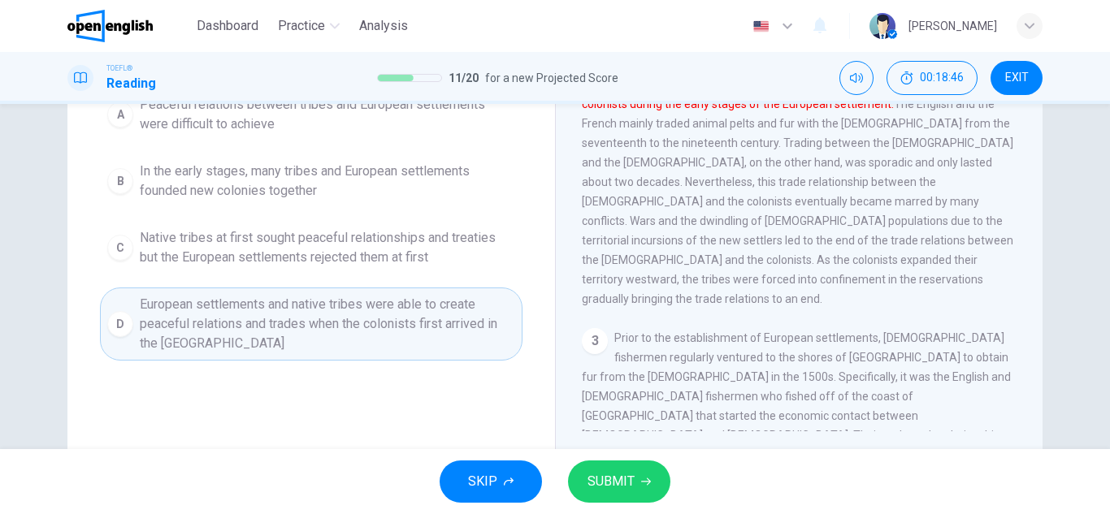
click at [648, 498] on button "SUBMIT" at bounding box center [619, 482] width 102 height 42
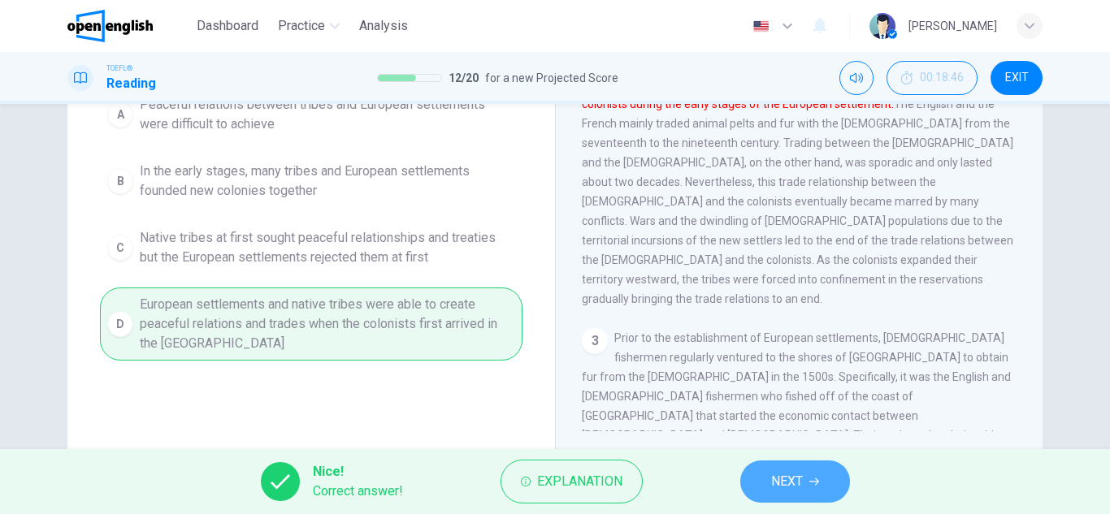
click at [816, 482] on icon "button" at bounding box center [814, 482] width 10 height 10
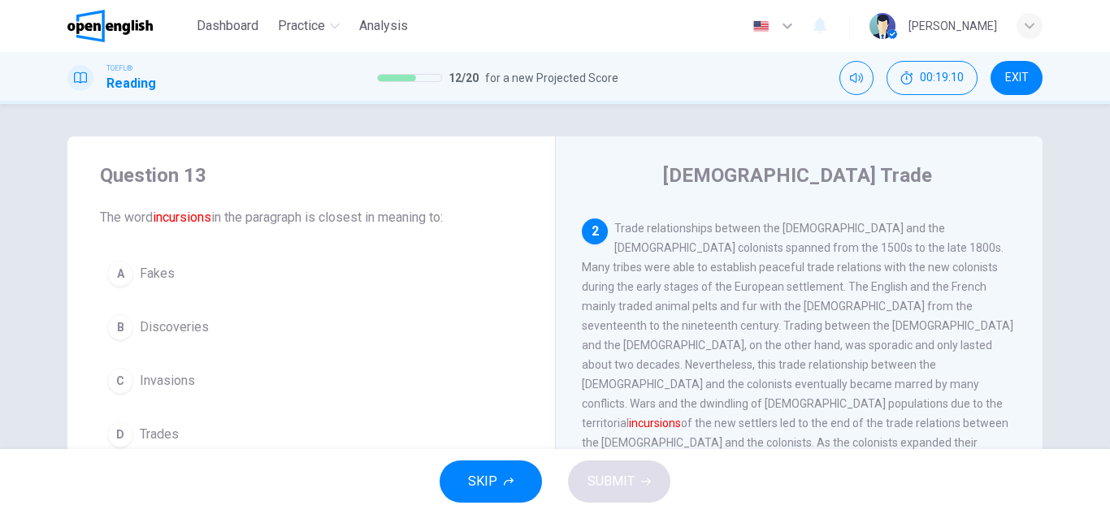
scroll to position [81, 0]
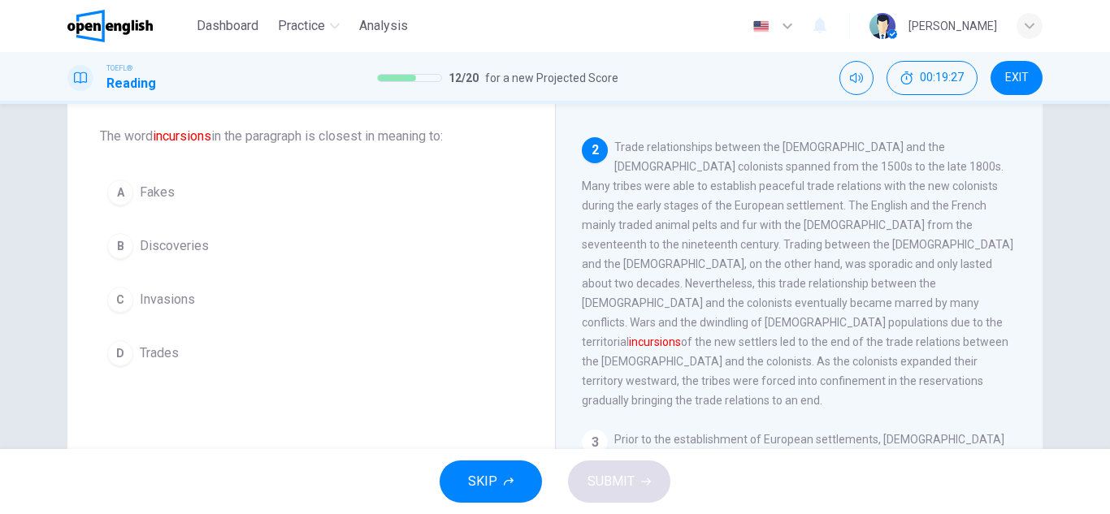
click at [164, 292] on span "Invasions" at bounding box center [167, 299] width 55 height 19
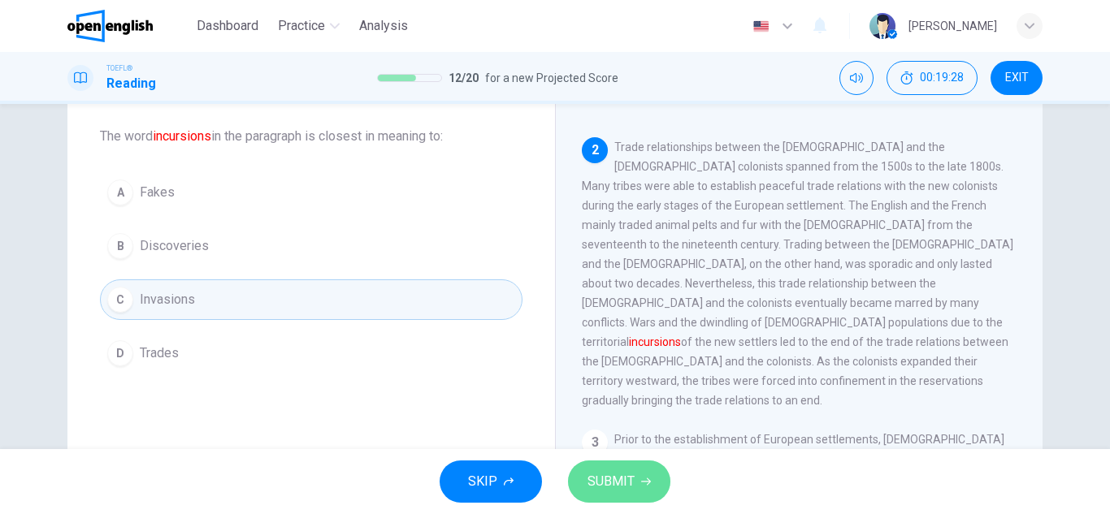
click at [642, 469] on button "SUBMIT" at bounding box center [619, 482] width 102 height 42
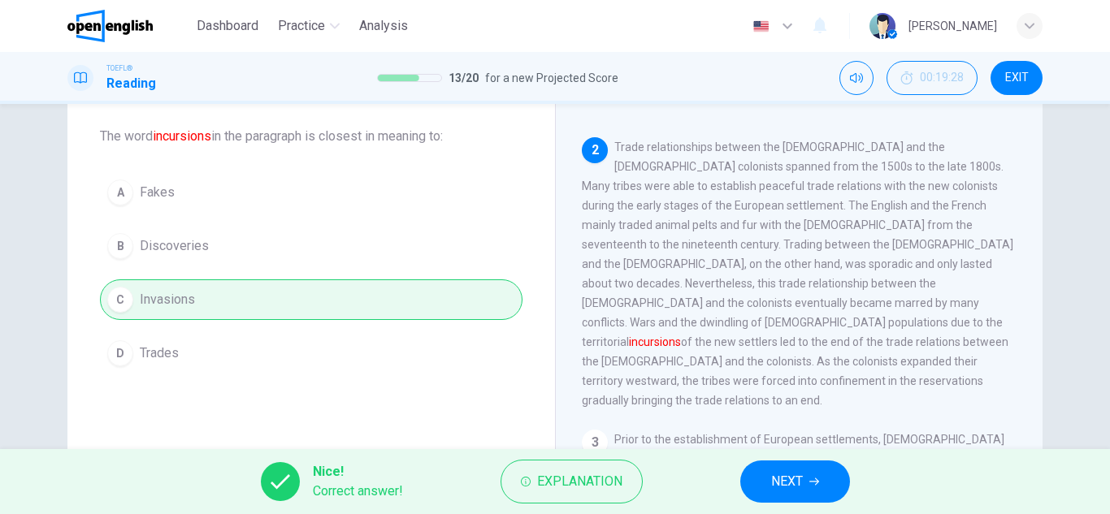
click at [819, 473] on button "NEXT" at bounding box center [795, 482] width 110 height 42
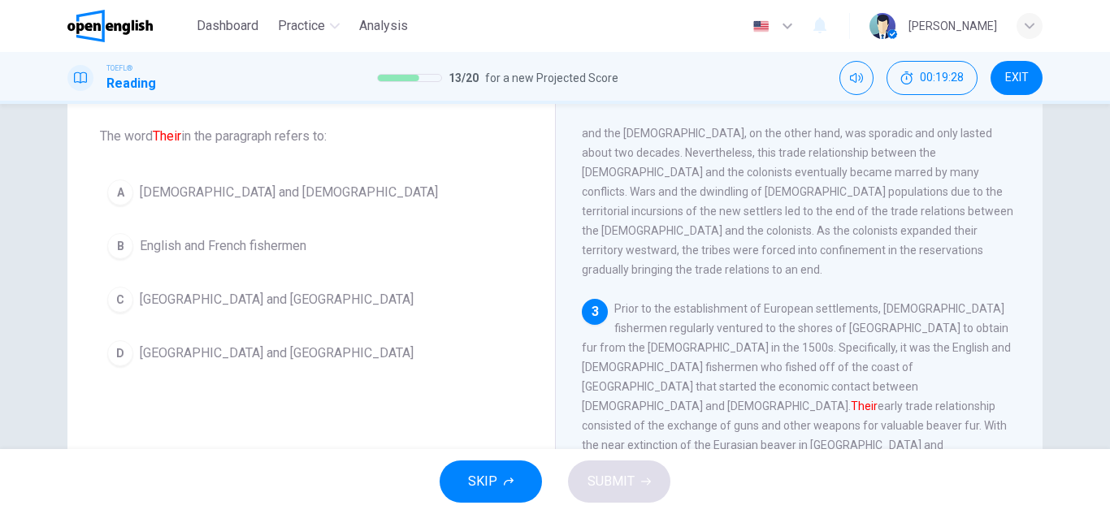
scroll to position [384, 0]
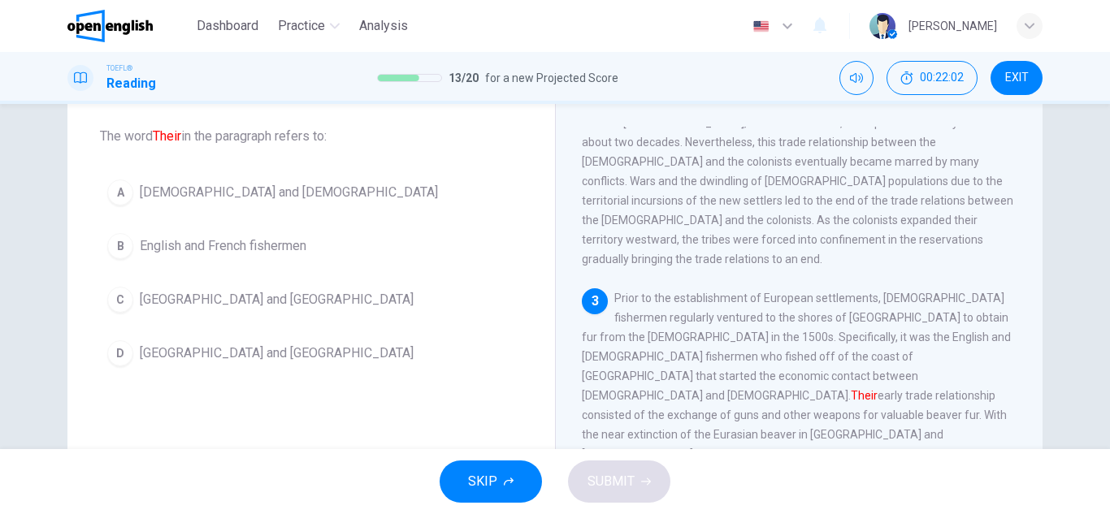
click at [155, 250] on span "English and French fishermen" at bounding box center [223, 245] width 167 height 19
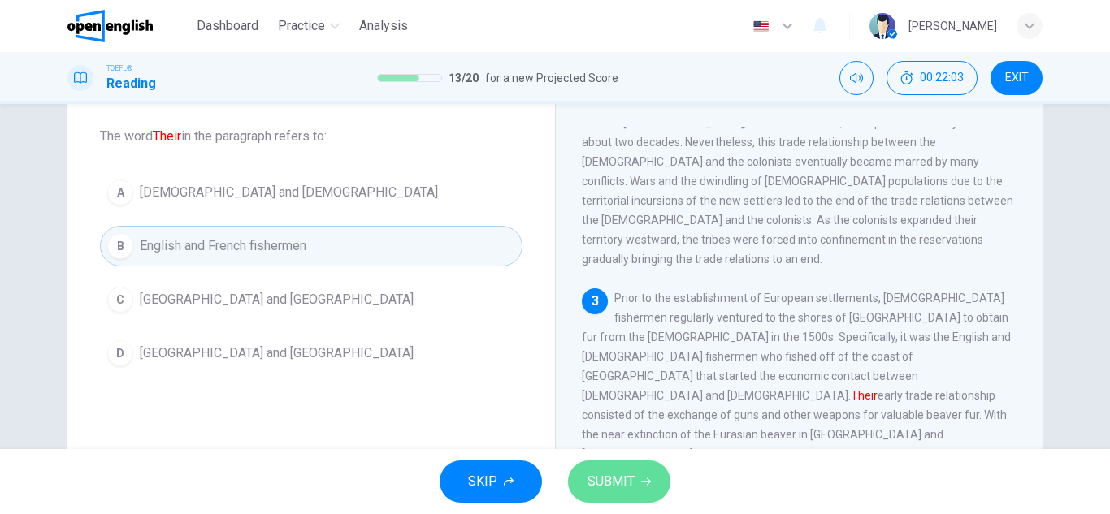
click at [655, 495] on button "SUBMIT" at bounding box center [619, 482] width 102 height 42
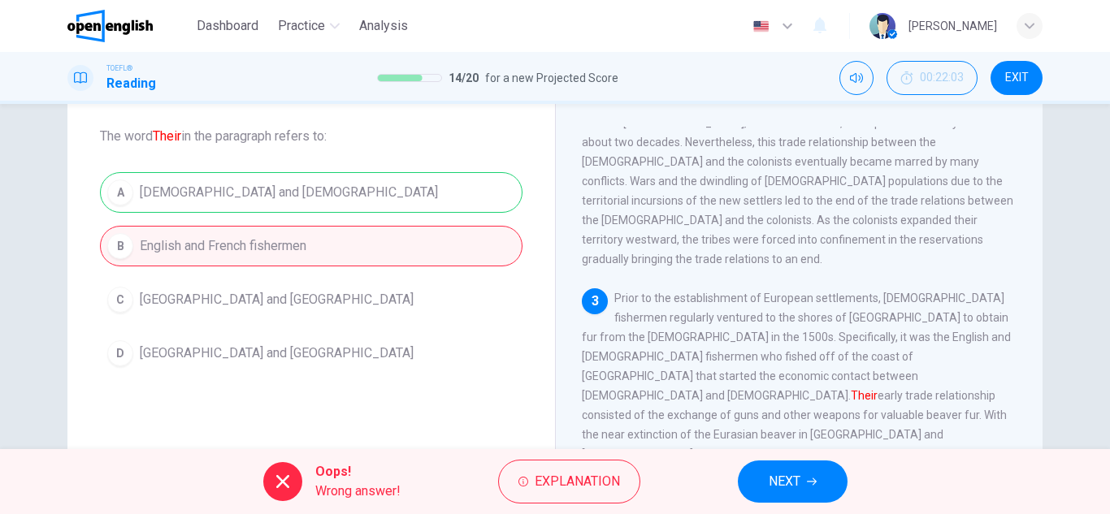
click at [795, 480] on span "NEXT" at bounding box center [784, 481] width 32 height 23
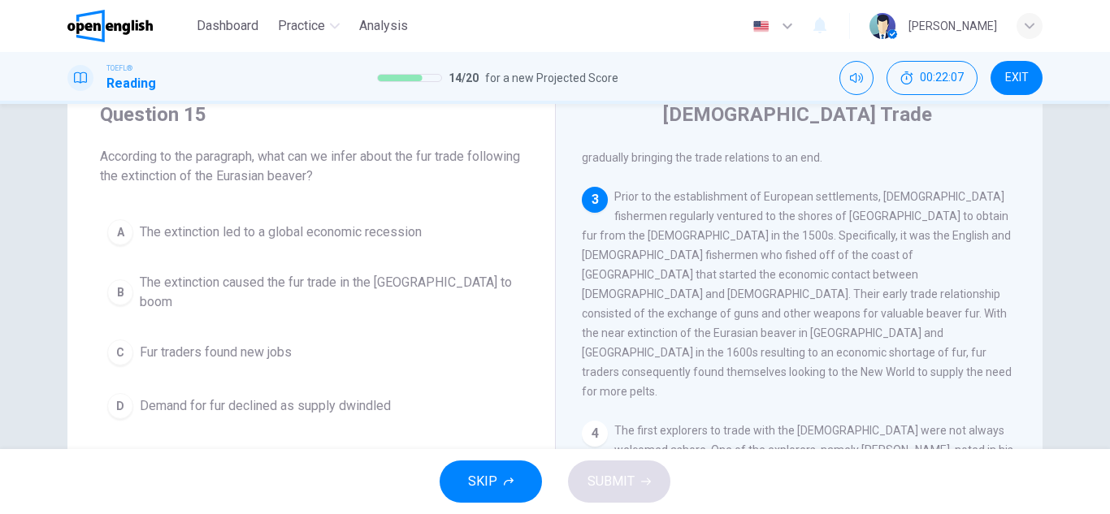
scroll to position [46, 0]
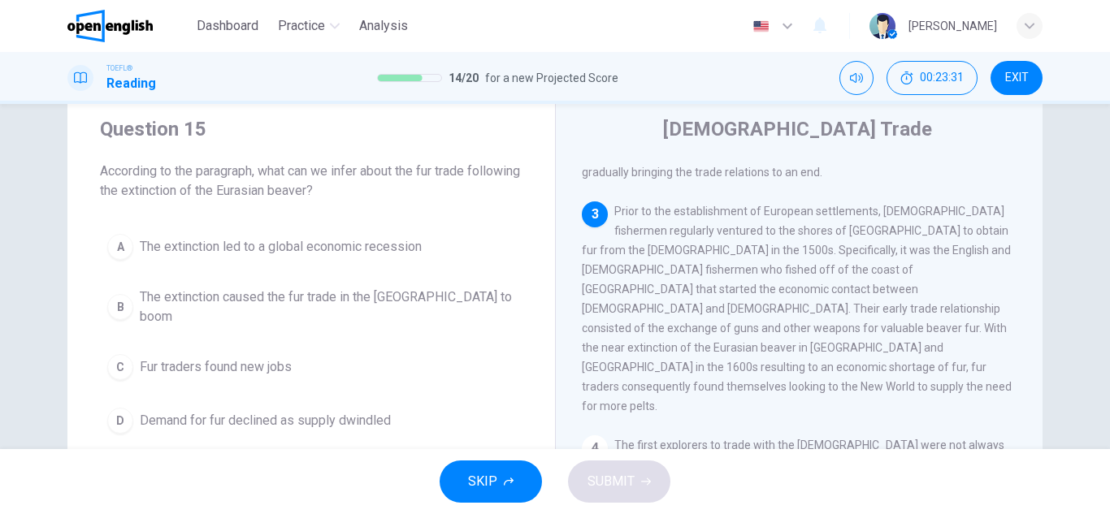
click at [382, 411] on span "Demand for fur declined as supply dwindled" at bounding box center [265, 420] width 251 height 19
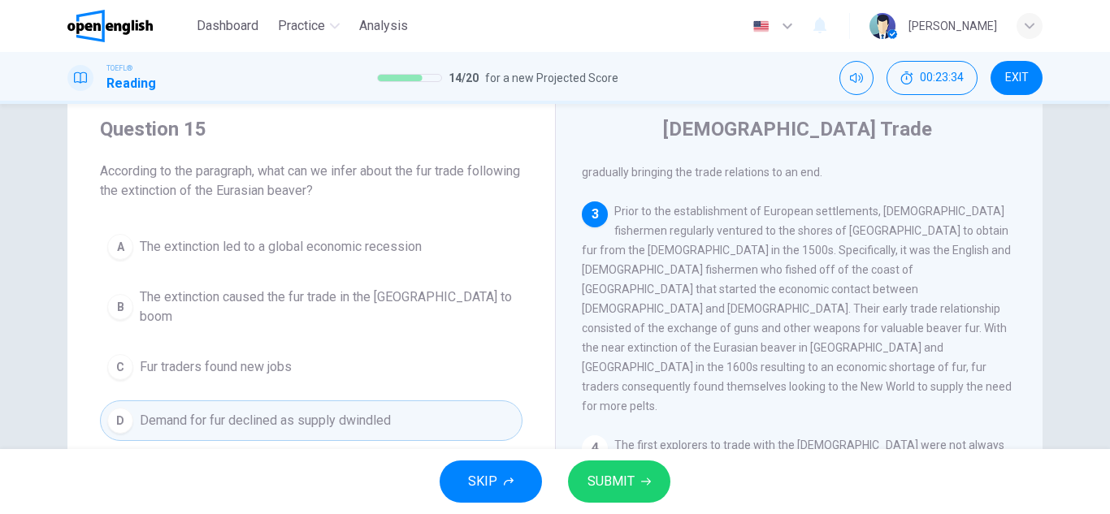
click at [623, 485] on span "SUBMIT" at bounding box center [610, 481] width 47 height 23
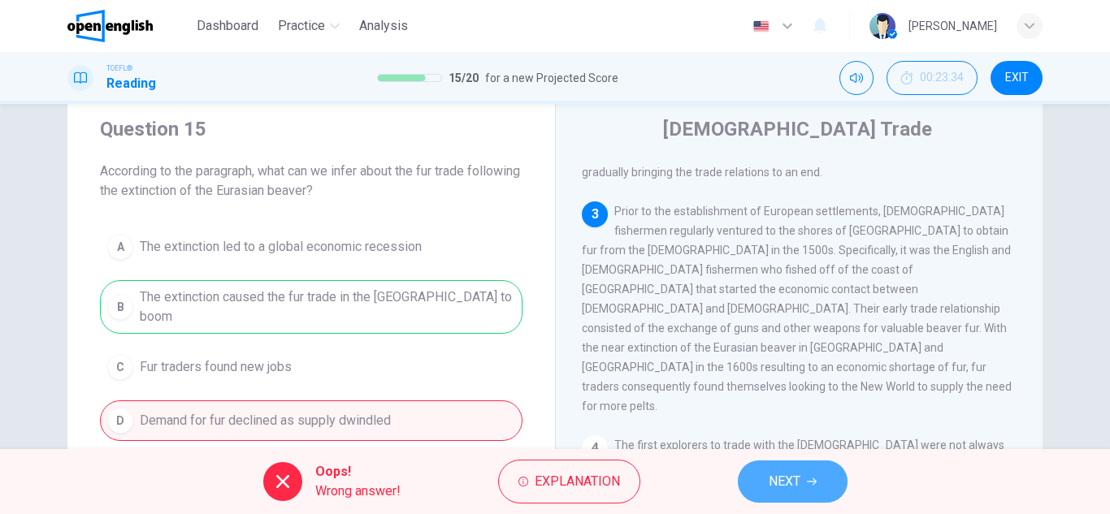
click at [833, 494] on button "NEXT" at bounding box center [793, 482] width 110 height 42
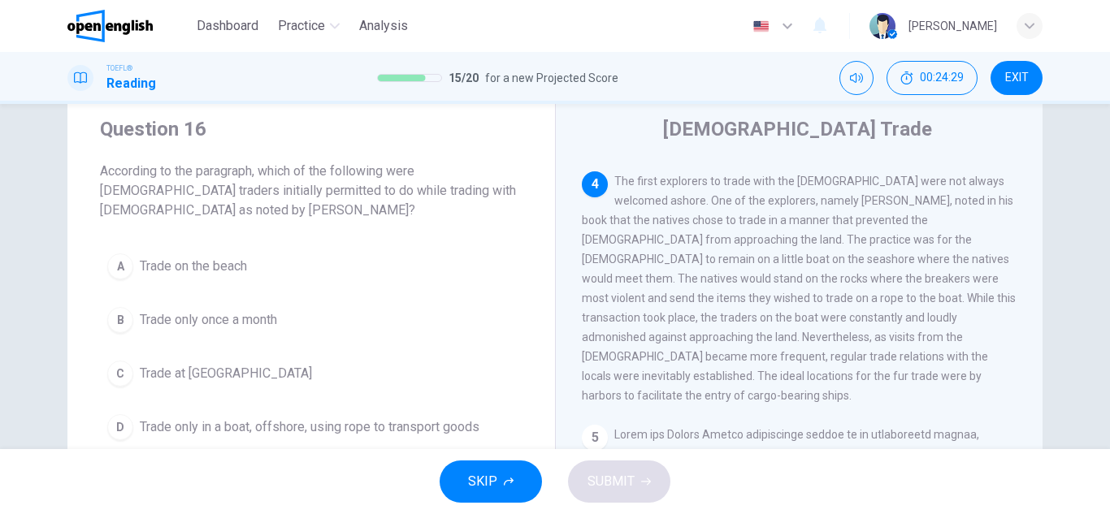
scroll to position [789, 0]
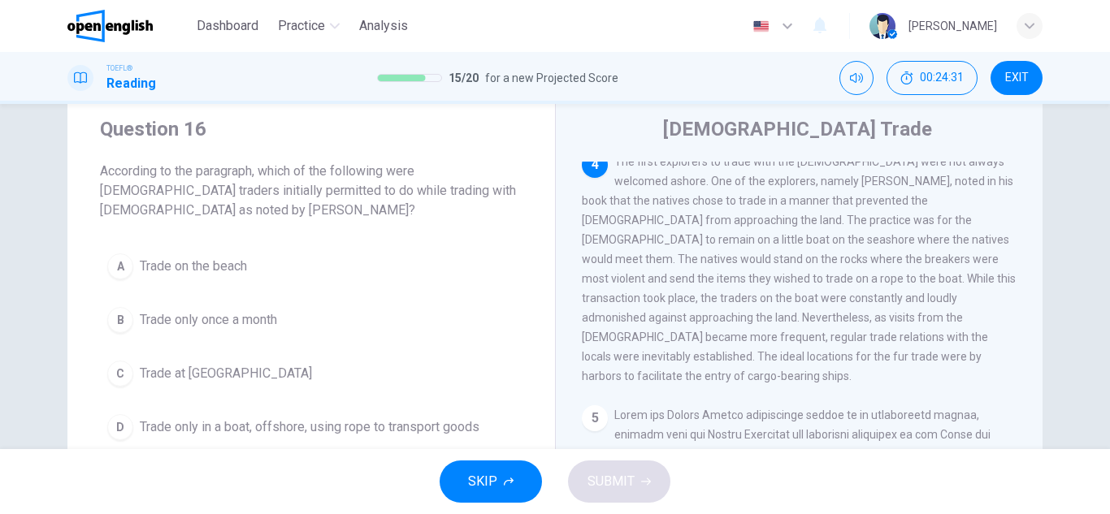
click at [383, 433] on span "Trade only in a boat, offshore, using rope to transport goods" at bounding box center [310, 426] width 340 height 19
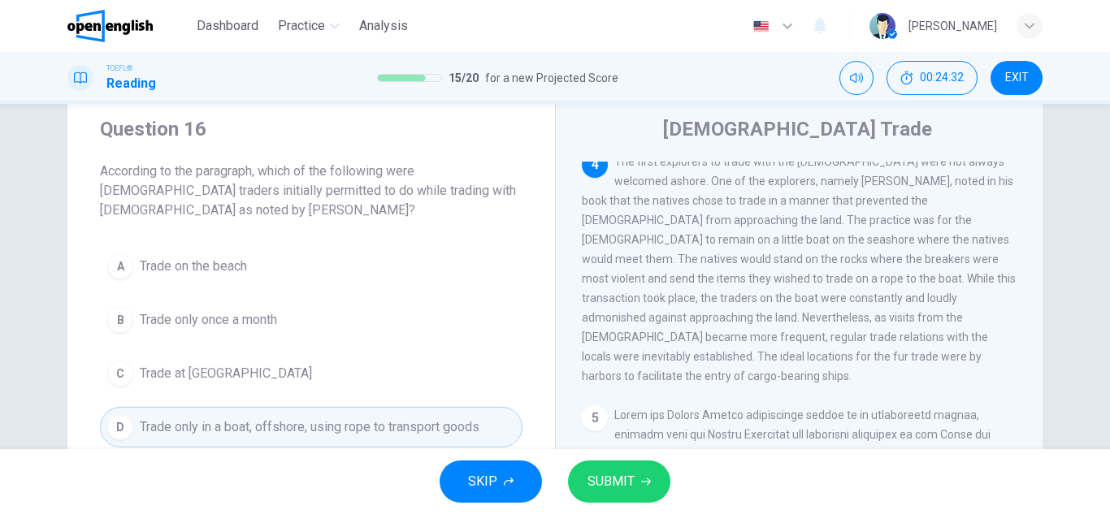
click at [658, 495] on button "SUBMIT" at bounding box center [619, 482] width 102 height 42
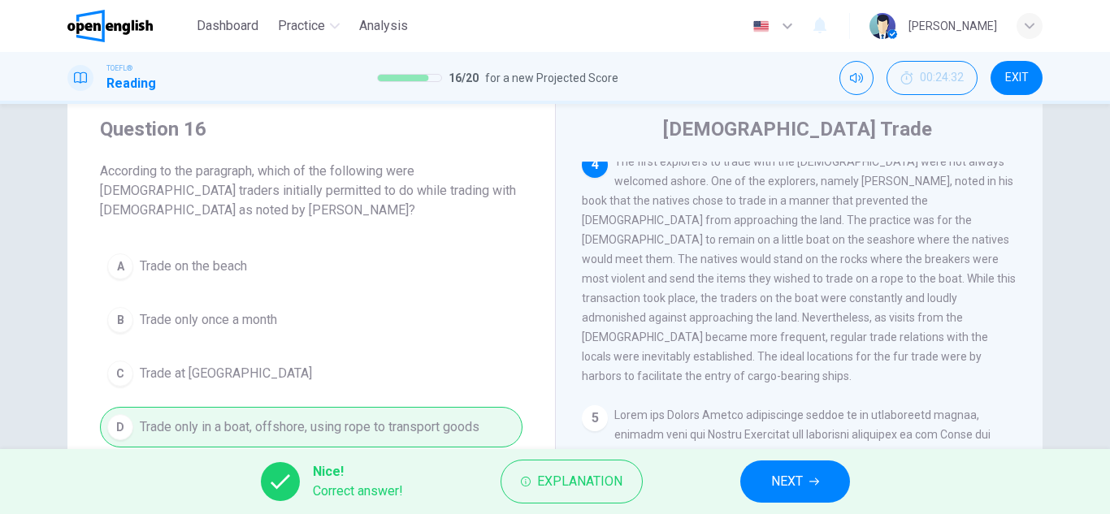
click at [820, 500] on button "NEXT" at bounding box center [795, 482] width 110 height 42
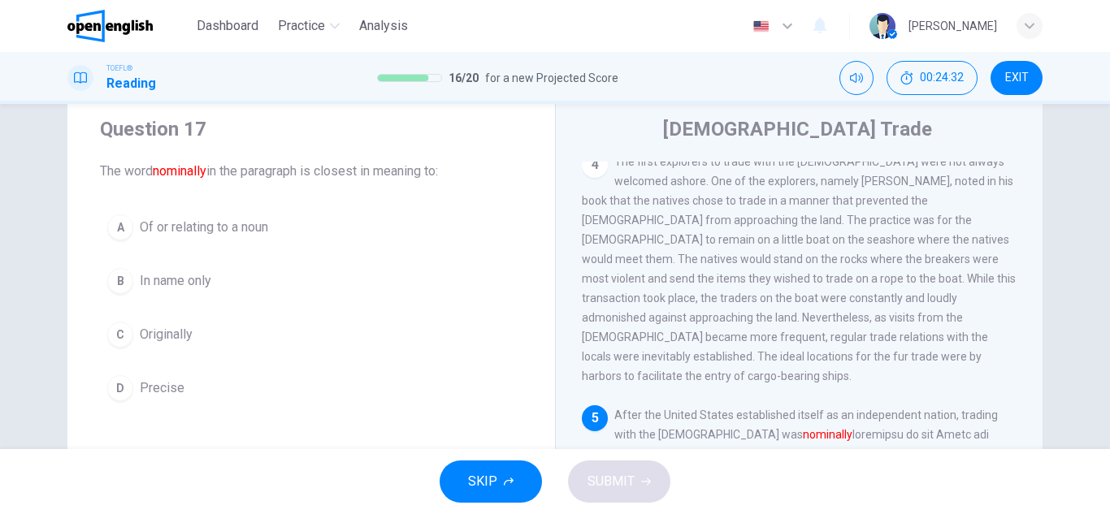
scroll to position [849, 0]
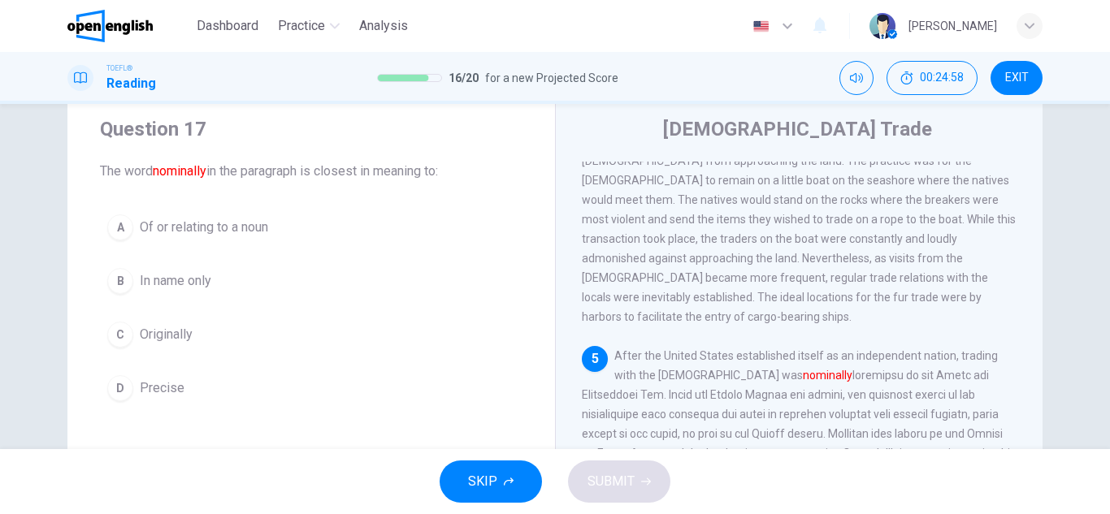
drag, startPoint x: 770, startPoint y: 291, endPoint x: 812, endPoint y: 295, distance: 42.4
click at [812, 369] on font "nominally" at bounding box center [827, 375] width 50 height 13
click at [195, 274] on span "In name only" at bounding box center [175, 280] width 71 height 19
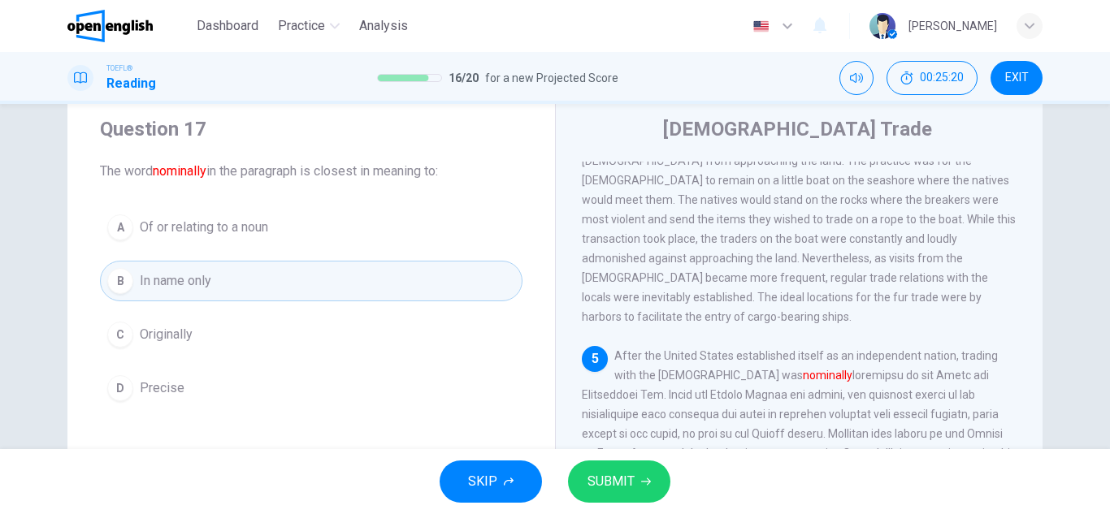
click at [668, 493] on div "SKIP SUBMIT" at bounding box center [555, 481] width 1110 height 65
click at [655, 486] on button "SUBMIT" at bounding box center [619, 482] width 102 height 42
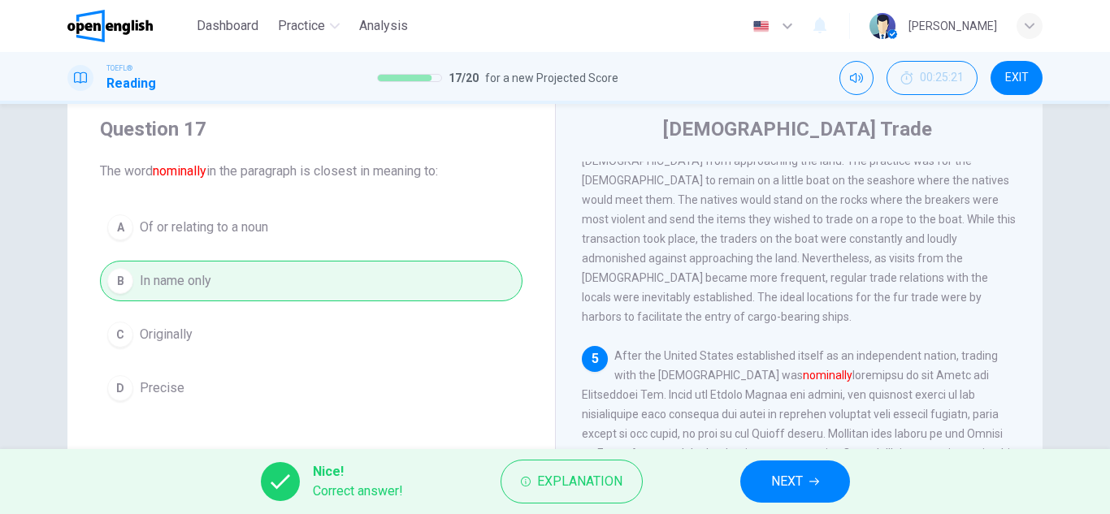
click at [814, 491] on button "NEXT" at bounding box center [795, 482] width 110 height 42
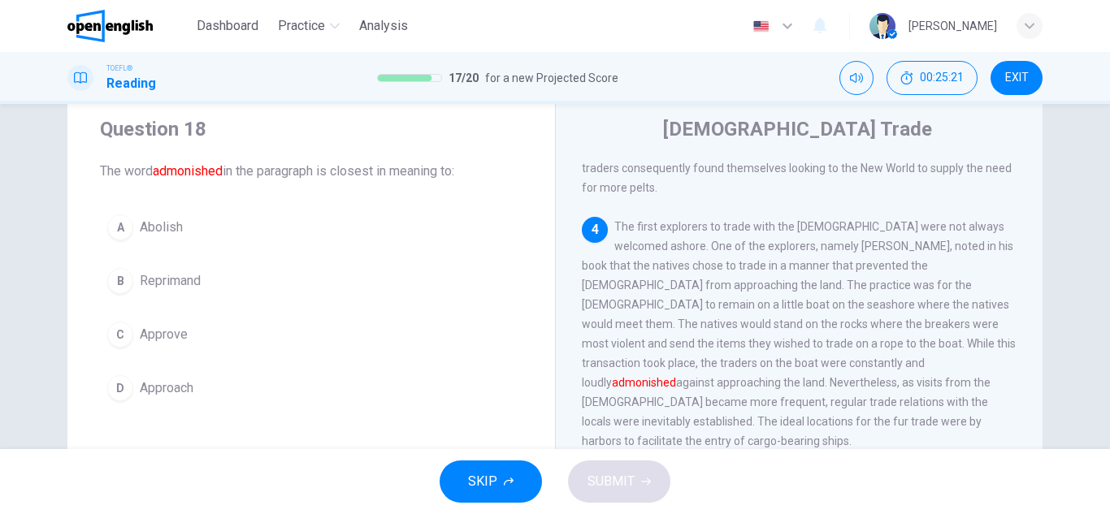
scroll to position [708, 0]
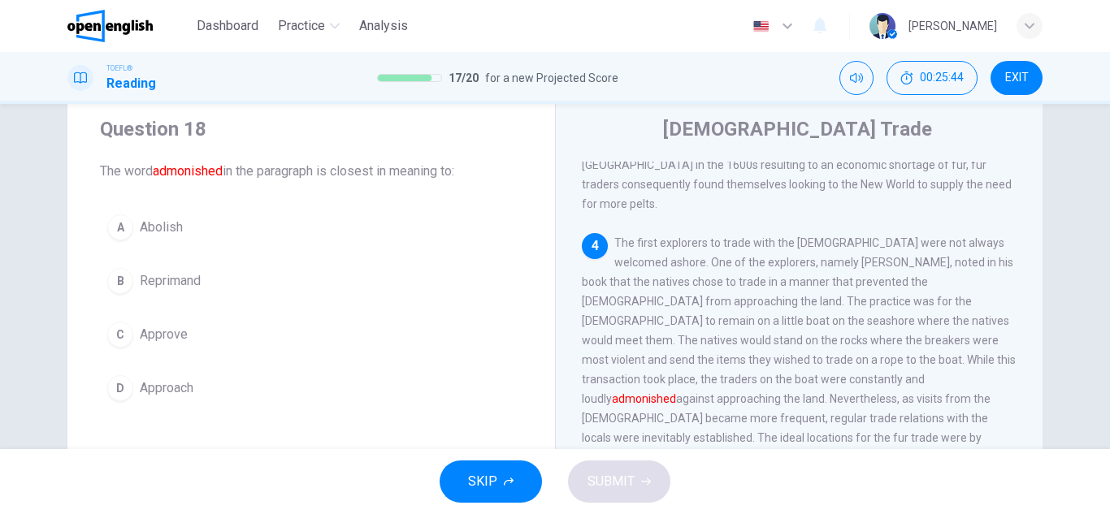
click at [207, 278] on button "B Reprimand" at bounding box center [311, 281] width 422 height 41
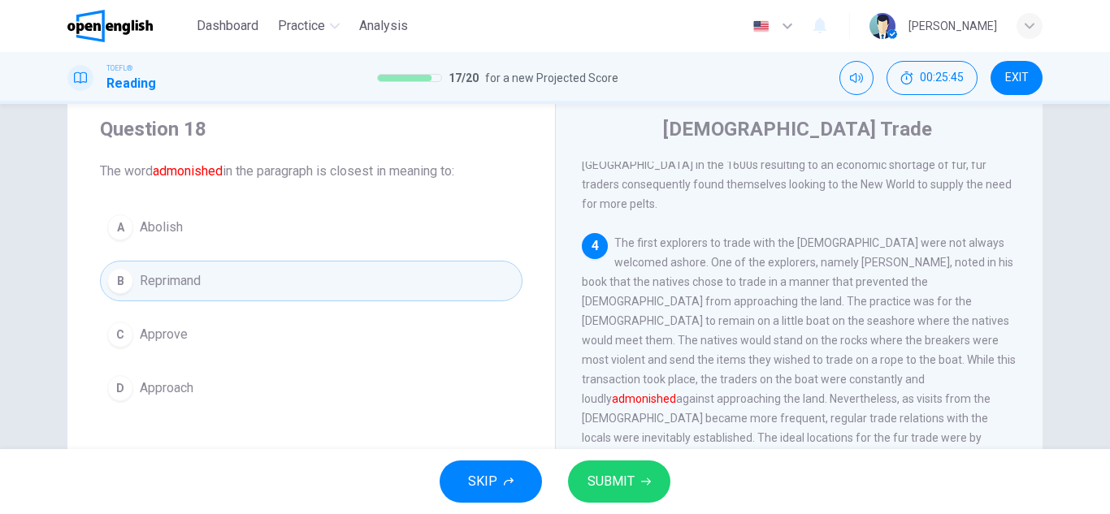
click at [634, 477] on button "SUBMIT" at bounding box center [619, 482] width 102 height 42
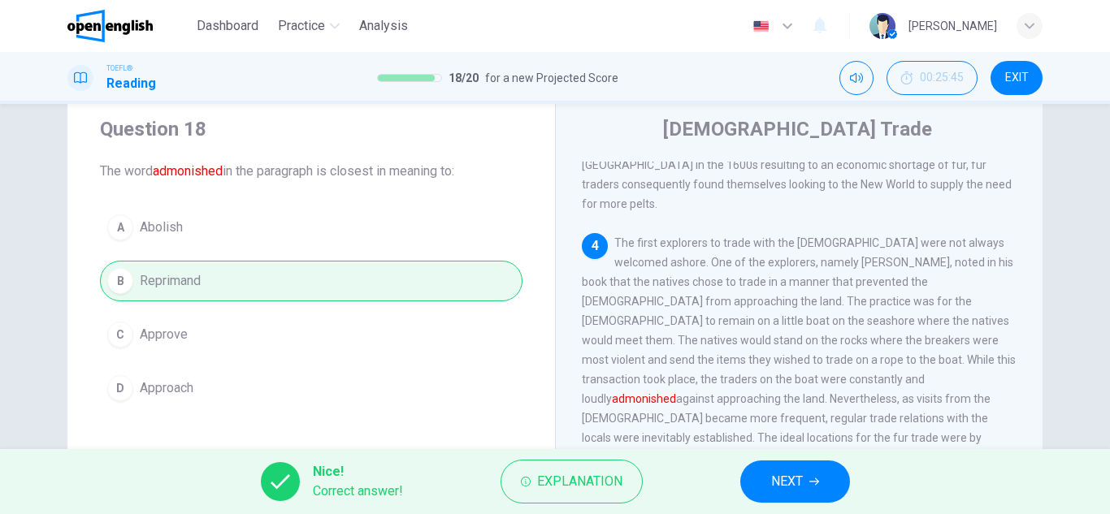
click at [803, 474] on button "NEXT" at bounding box center [795, 482] width 110 height 42
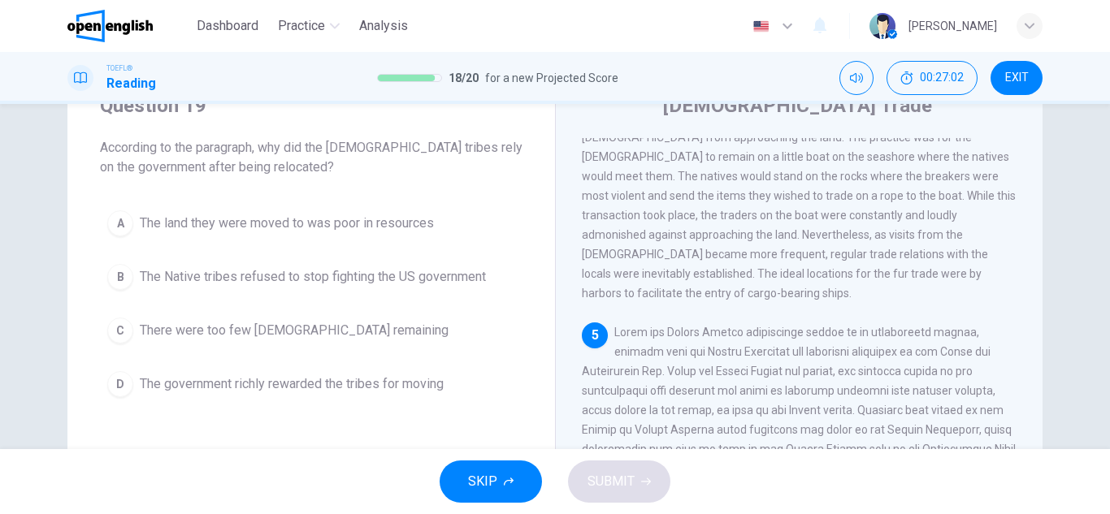
scroll to position [80, 0]
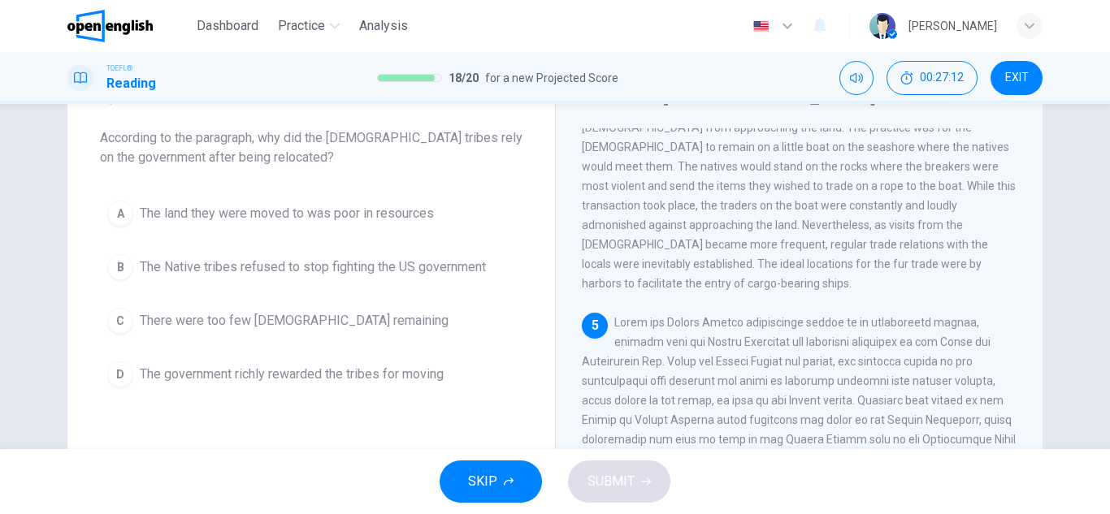
click at [392, 383] on span "The government richly rewarded the tribes for moving" at bounding box center [292, 374] width 304 height 19
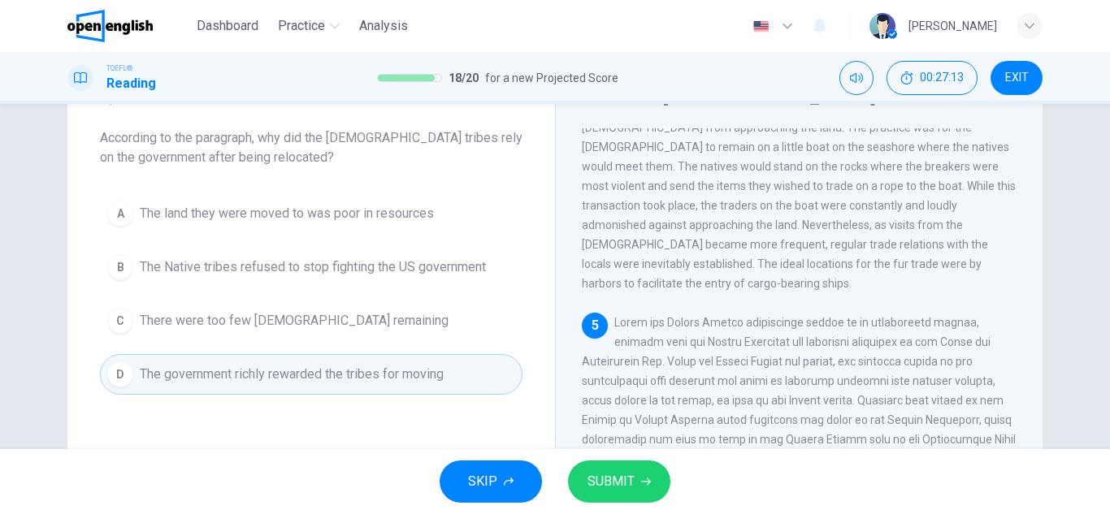
click at [648, 487] on button "SUBMIT" at bounding box center [619, 482] width 102 height 42
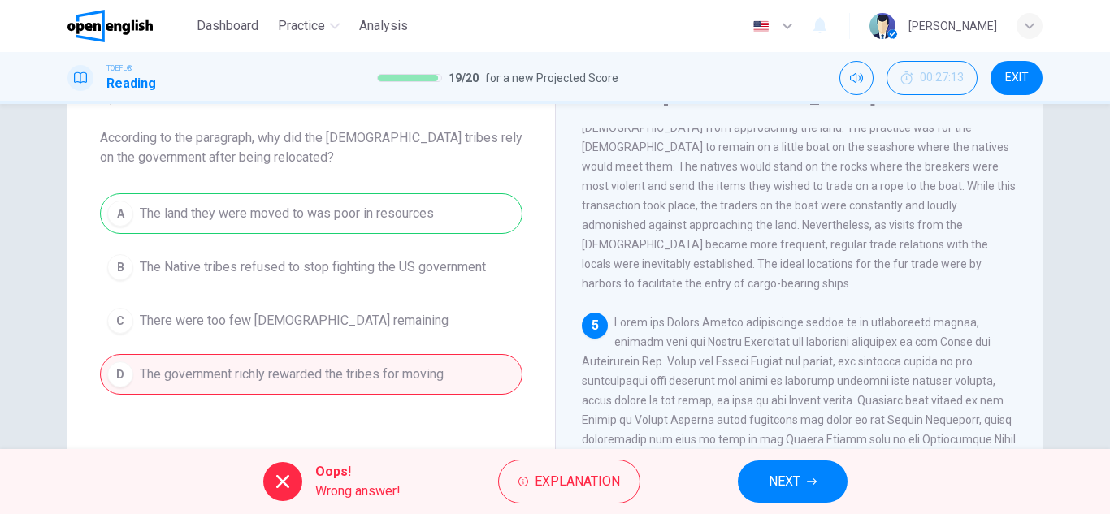
click at [799, 473] on span "NEXT" at bounding box center [784, 481] width 32 height 23
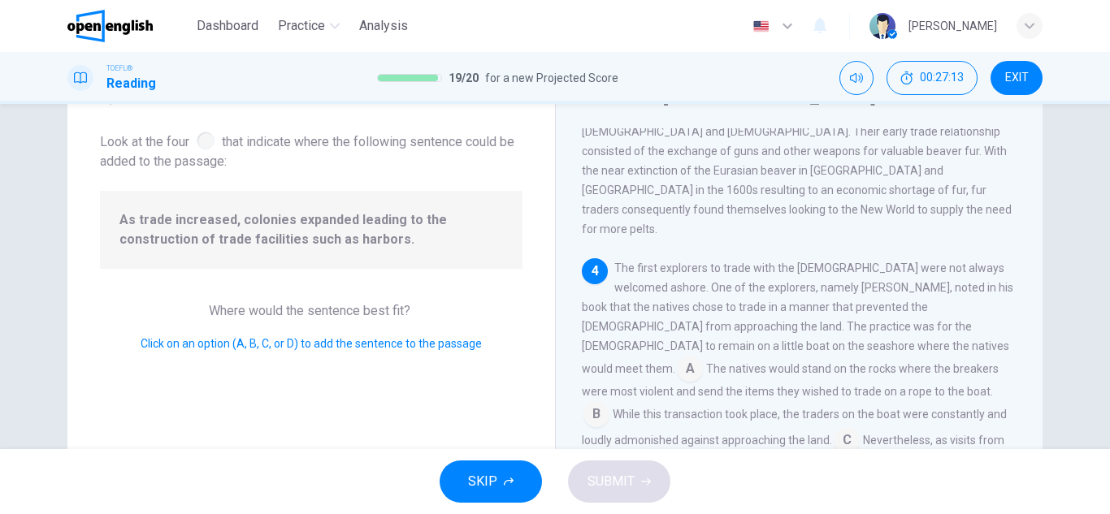
scroll to position [664, 0]
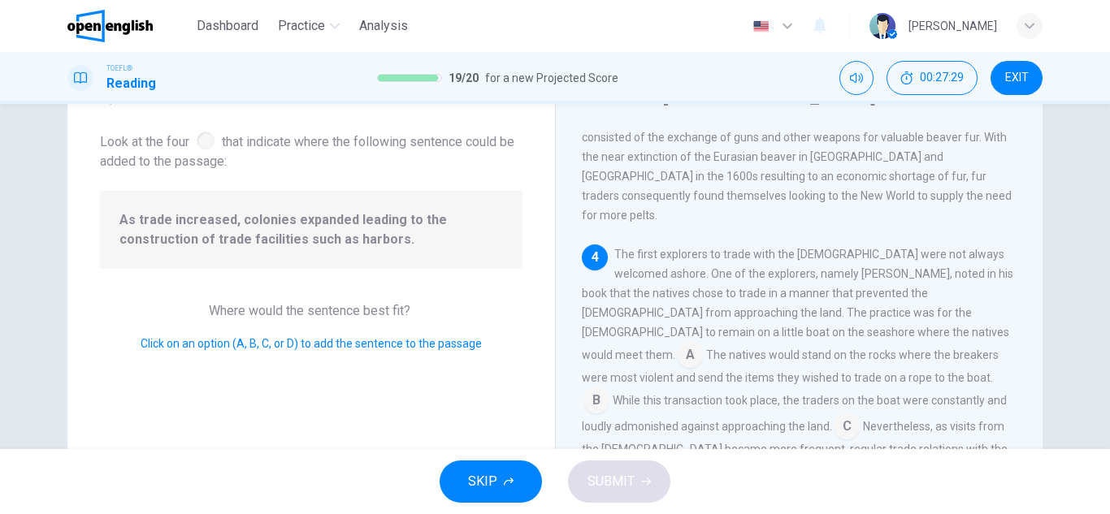
click at [703, 344] on input at bounding box center [690, 357] width 26 height 26
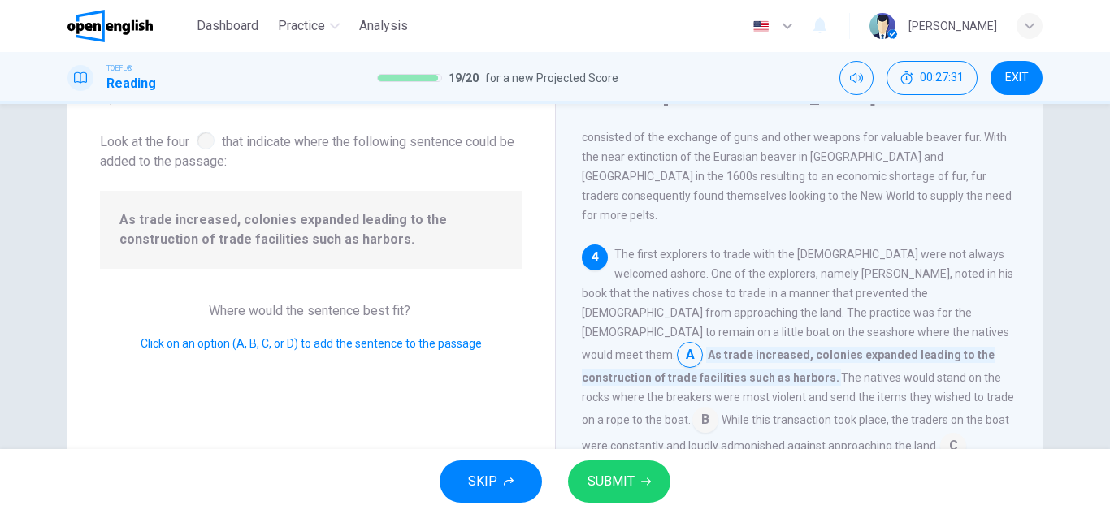
click at [618, 472] on span "SUBMIT" at bounding box center [610, 481] width 47 height 23
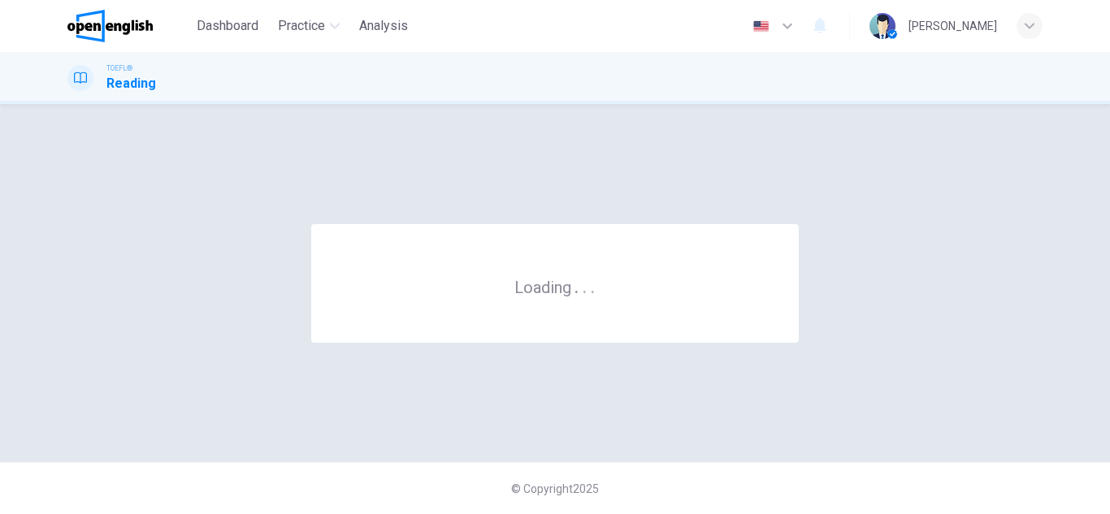
scroll to position [0, 0]
